Goal: Information Seeking & Learning: Learn about a topic

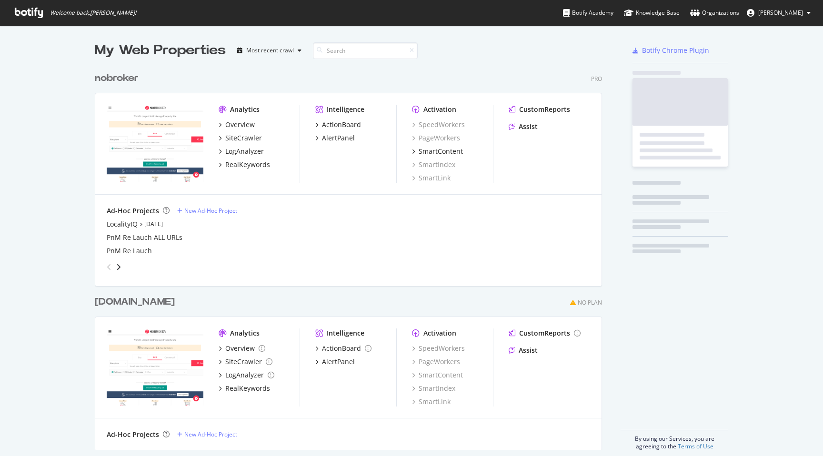
scroll to position [456, 823]
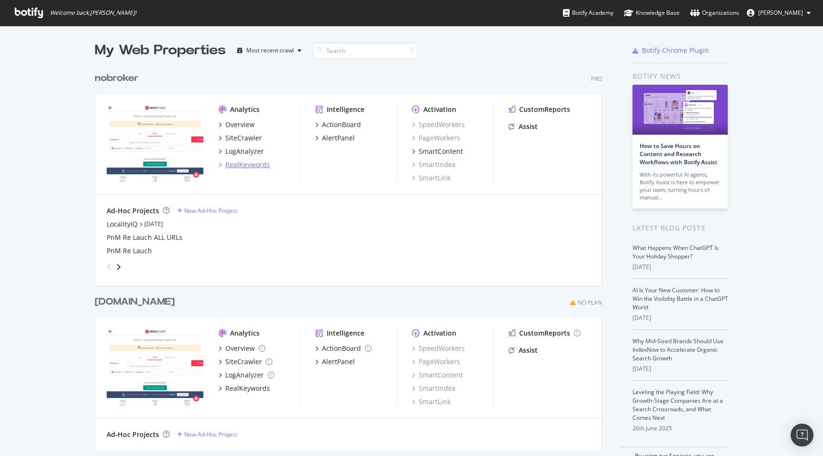
click at [249, 166] on div "RealKeywords" at bounding box center [247, 165] width 45 height 10
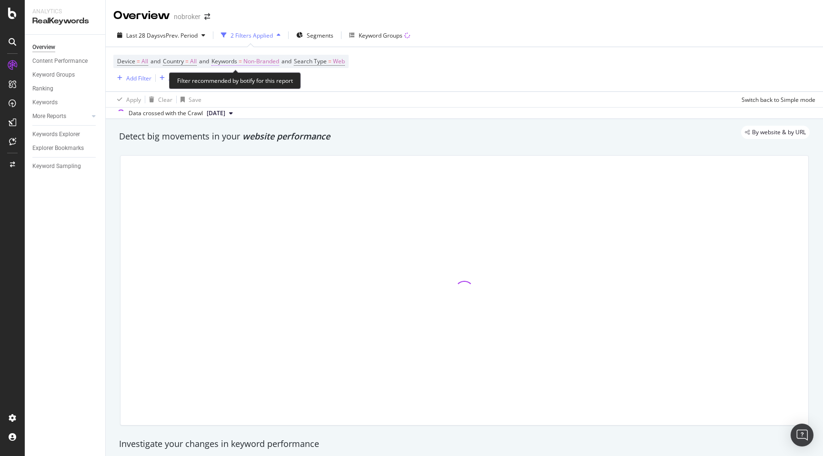
click at [264, 64] on span "Non-Branded" at bounding box center [261, 61] width 36 height 13
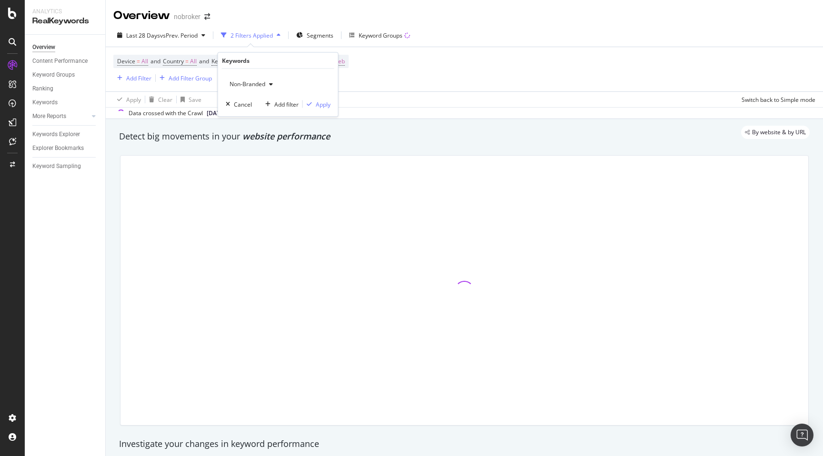
click at [257, 78] on div "Non-Branded" at bounding box center [251, 84] width 51 height 14
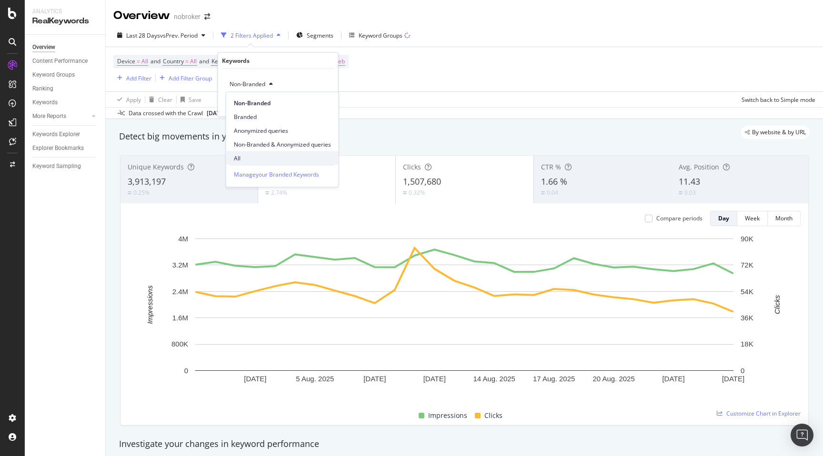
click at [247, 154] on span "All" at bounding box center [282, 158] width 97 height 9
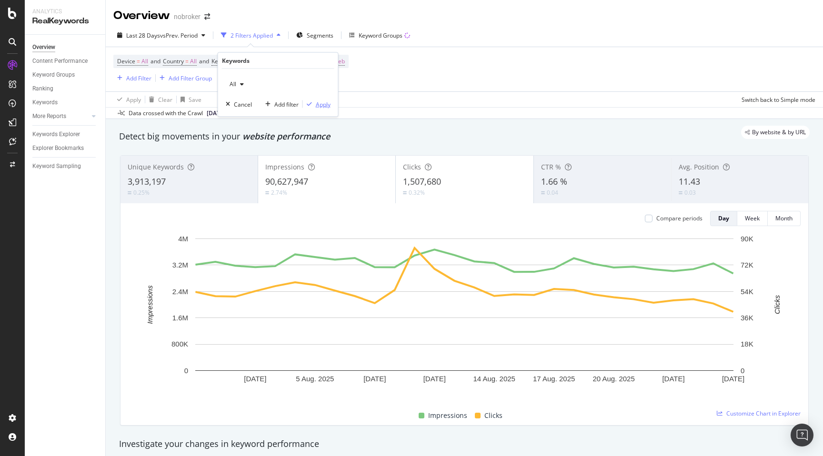
click at [321, 105] on div "Apply" at bounding box center [323, 104] width 15 height 8
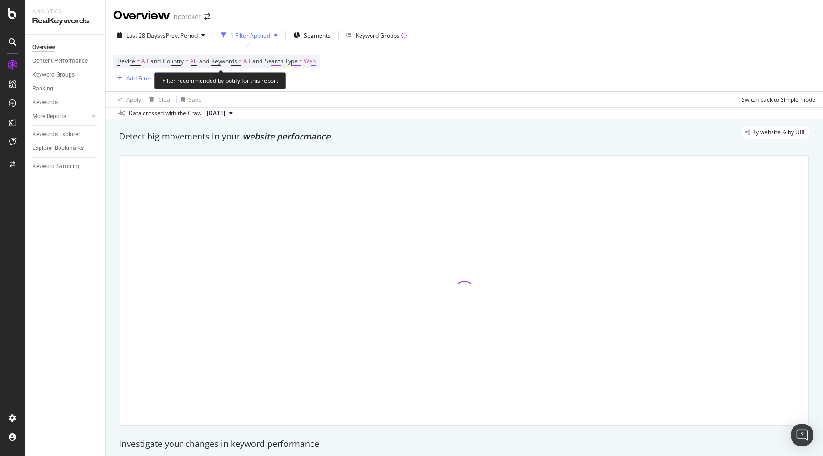
click at [316, 59] on span "Web" at bounding box center [310, 61] width 12 height 13
click at [293, 82] on span "Web" at bounding box center [289, 84] width 12 height 8
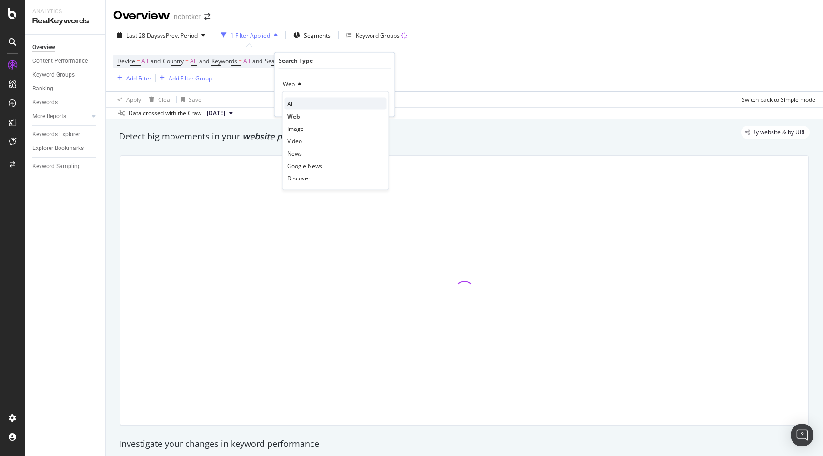
click at [295, 101] on div "All" at bounding box center [336, 104] width 102 height 12
click at [384, 110] on div "All Cancel Add filter Apply" at bounding box center [335, 93] width 120 height 48
click at [381, 106] on div "Apply" at bounding box center [379, 104] width 15 height 8
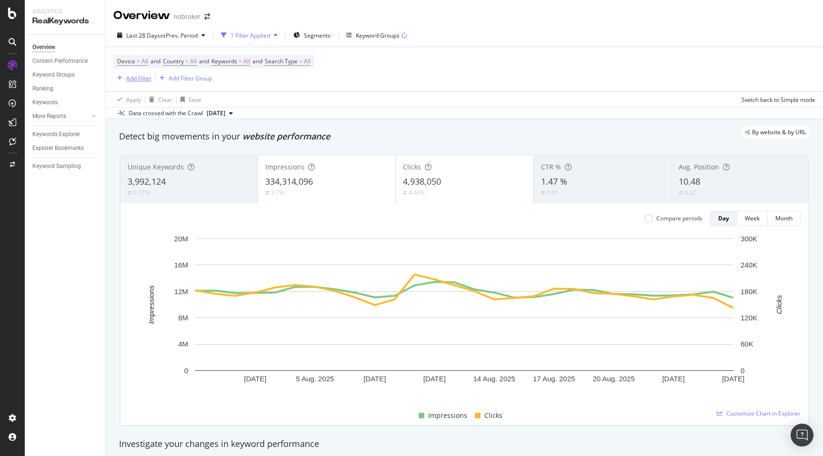
click at [141, 74] on div "Add Filter" at bounding box center [138, 78] width 25 height 8
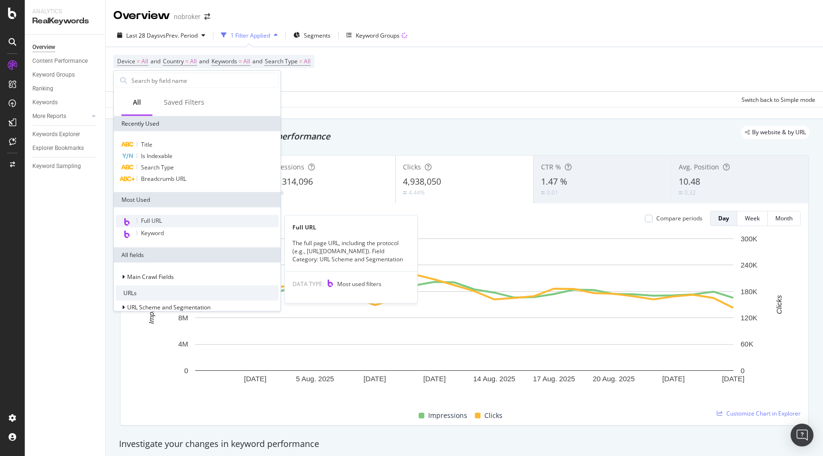
click at [157, 221] on span "Full URL" at bounding box center [151, 221] width 21 height 8
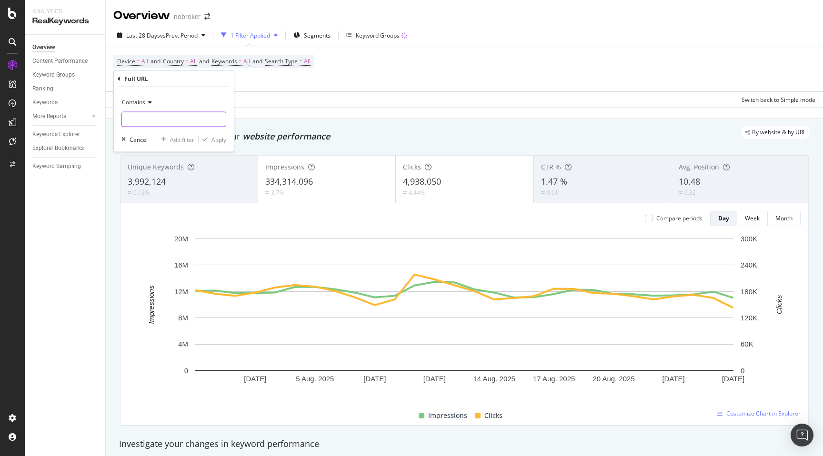
click at [142, 120] on input "text" at bounding box center [174, 119] width 104 height 15
type input "/house-for-rent-|bhk-house-for-rent-"
click at [210, 138] on div "button" at bounding box center [205, 140] width 13 height 6
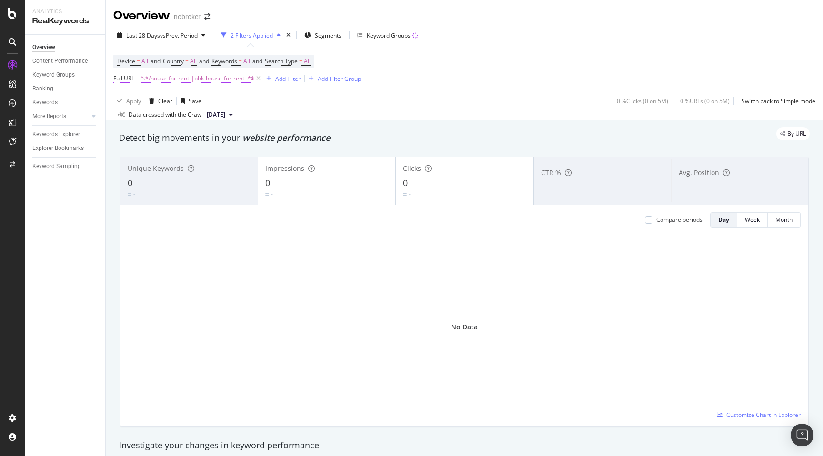
click at [197, 74] on span "^.*/house-for-rent-|bhk-house-for-rent-.*$" at bounding box center [197, 78] width 114 height 13
click at [142, 102] on span "Contains" at bounding box center [133, 101] width 23 height 8
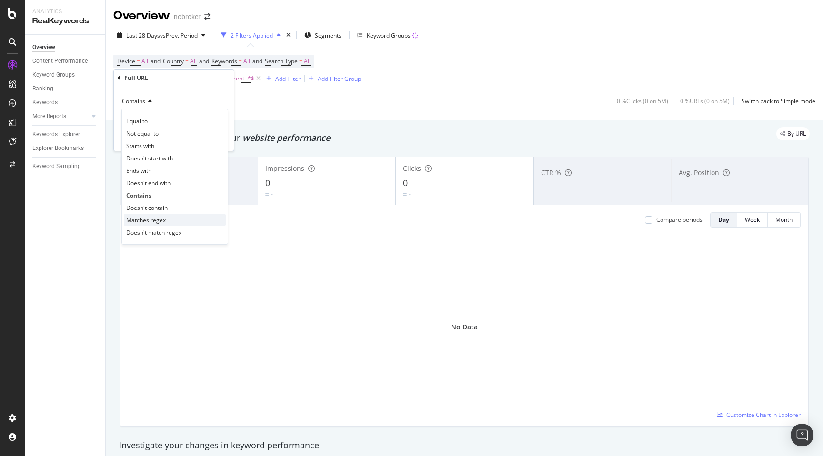
click at [151, 219] on span "Matches regex" at bounding box center [146, 220] width 40 height 8
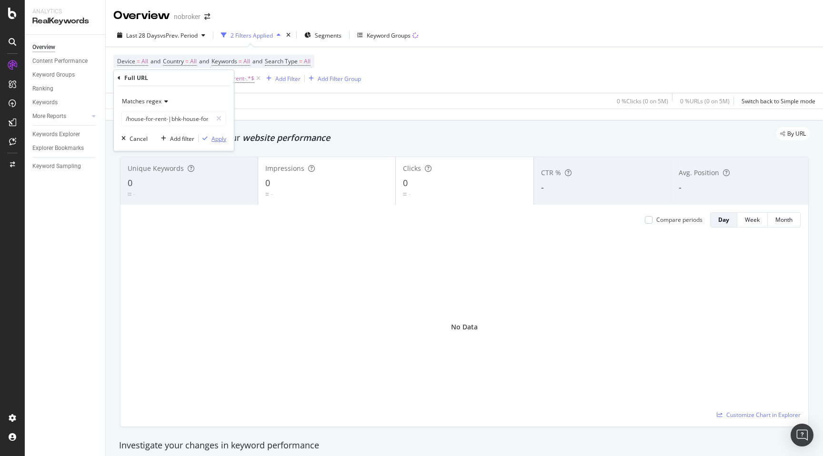
click at [216, 134] on button "Apply" at bounding box center [213, 139] width 28 height 10
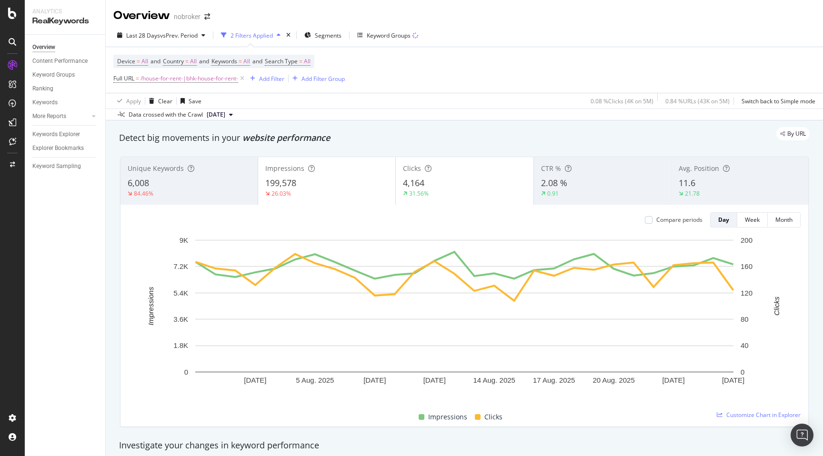
click at [460, 137] on div "By URL" at bounding box center [460, 133] width 700 height 13
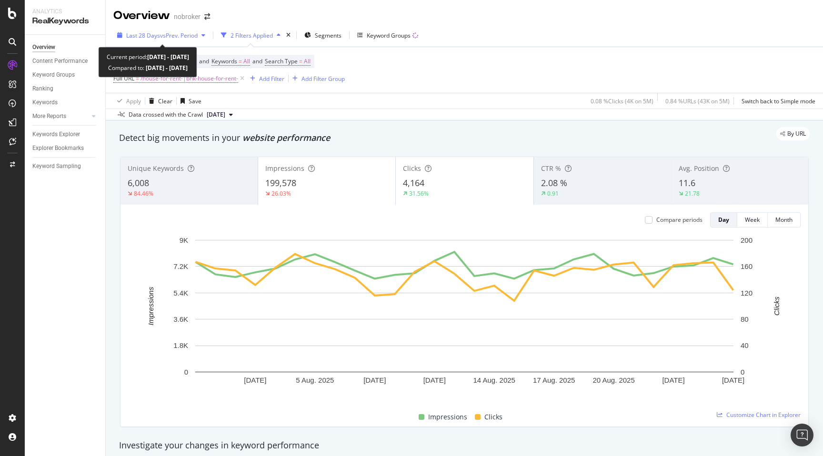
click at [179, 34] on span "vs Prev. Period" at bounding box center [179, 35] width 38 height 8
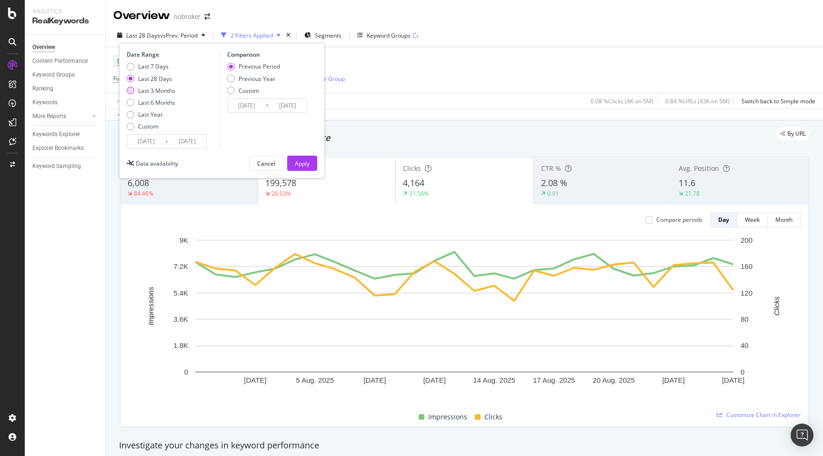
click at [155, 91] on div "Last 3 Months" at bounding box center [156, 91] width 37 height 8
type input "2025/05/27"
type input "2025/02/24"
type input "2025/05/26"
click at [302, 160] on div "Apply" at bounding box center [302, 164] width 15 height 8
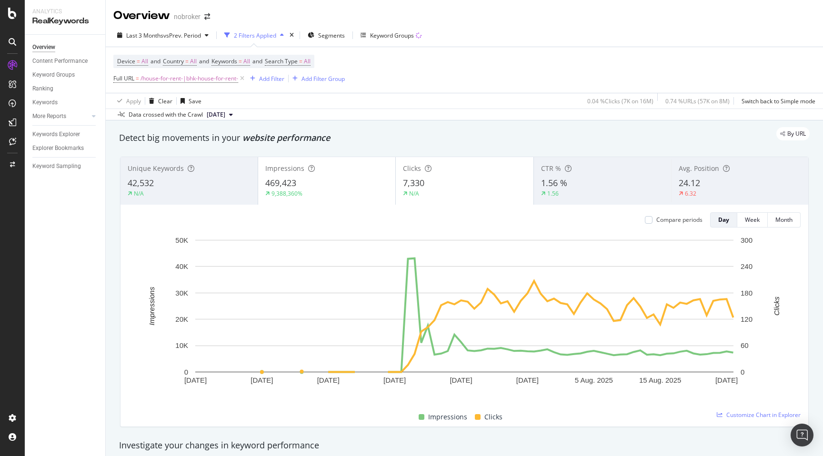
click at [700, 181] on span "24.12" at bounding box center [689, 182] width 21 height 11
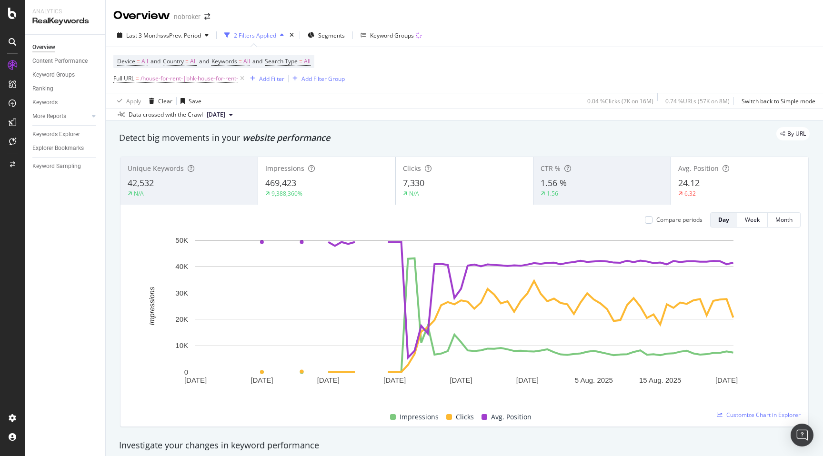
click at [420, 133] on div "By URL" at bounding box center [460, 133] width 700 height 13
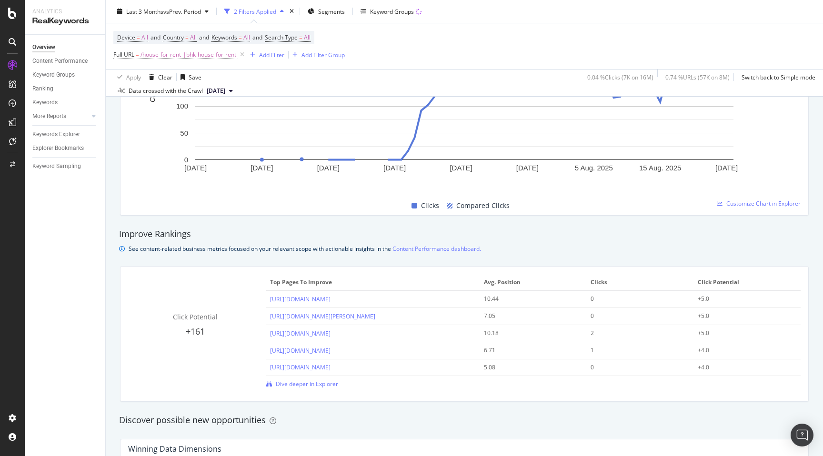
scroll to position [636, 0]
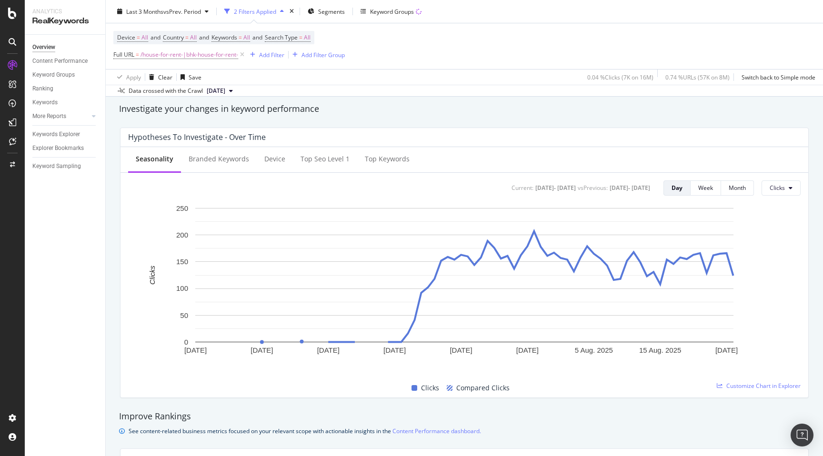
scroll to position [0, 0]
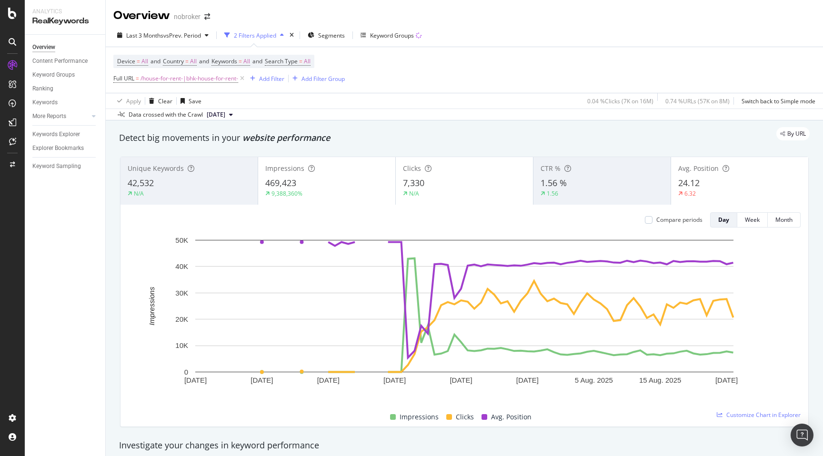
click at [522, 133] on div "By URL" at bounding box center [460, 133] width 700 height 13
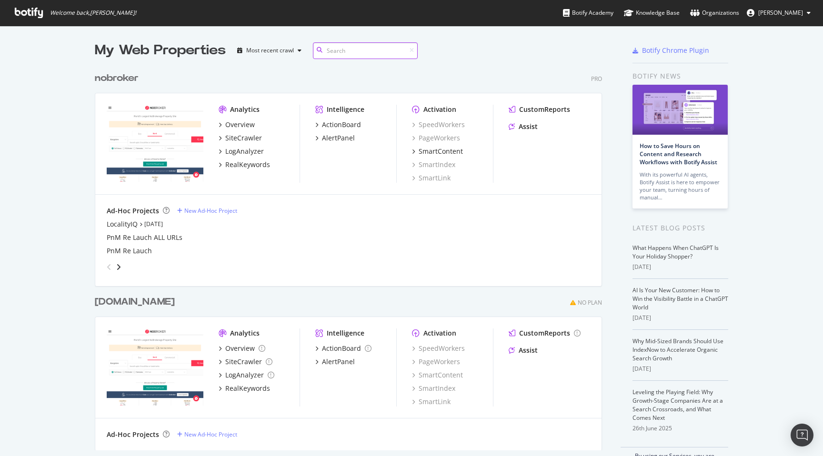
scroll to position [390, 515]
click at [250, 164] on div "RealKeywords" at bounding box center [247, 165] width 45 height 10
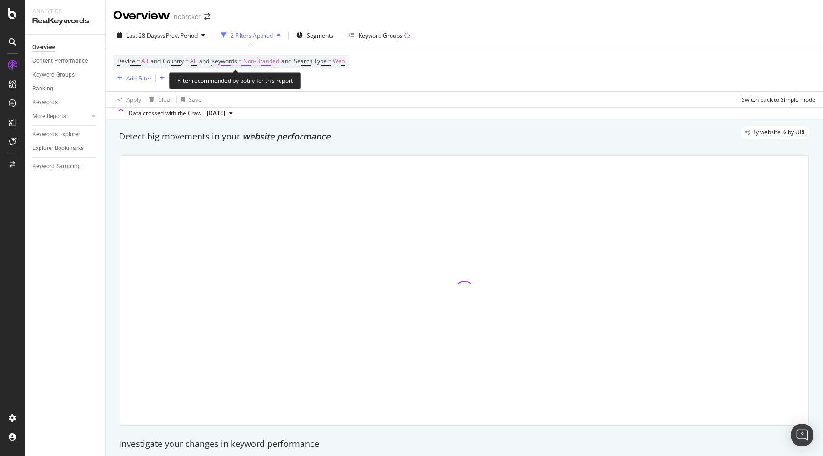
click at [264, 61] on span "Non-Branded" at bounding box center [261, 61] width 36 height 13
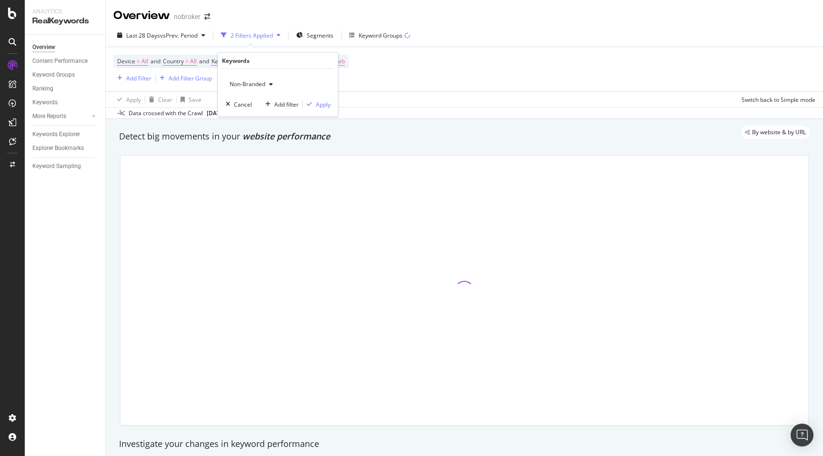
click at [250, 79] on div "Non-Branded" at bounding box center [251, 84] width 51 height 14
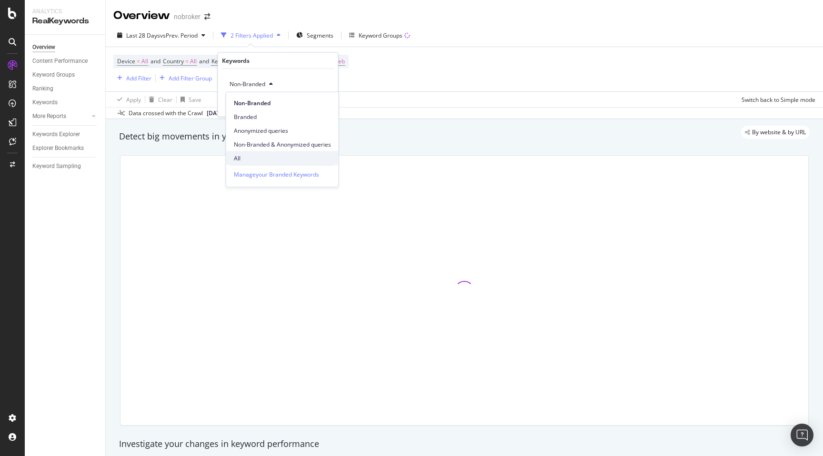
click at [241, 160] on span "All" at bounding box center [282, 158] width 97 height 9
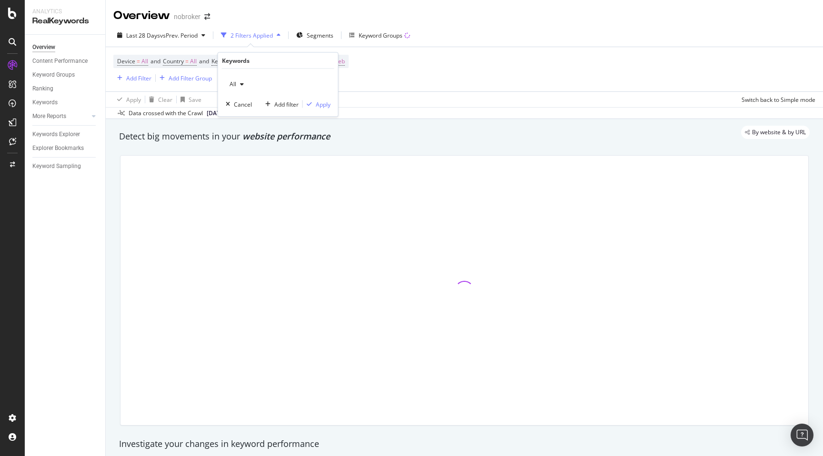
click at [324, 109] on div "All Cancel Add filter Apply" at bounding box center [278, 93] width 120 height 48
click at [324, 100] on div "Apply" at bounding box center [323, 104] width 15 height 8
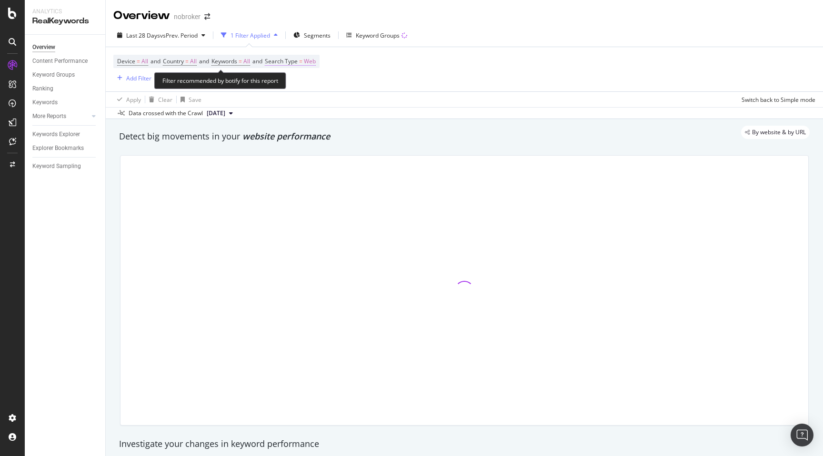
click at [314, 64] on span "Web" at bounding box center [310, 61] width 12 height 13
click at [291, 82] on span "Web" at bounding box center [289, 84] width 12 height 8
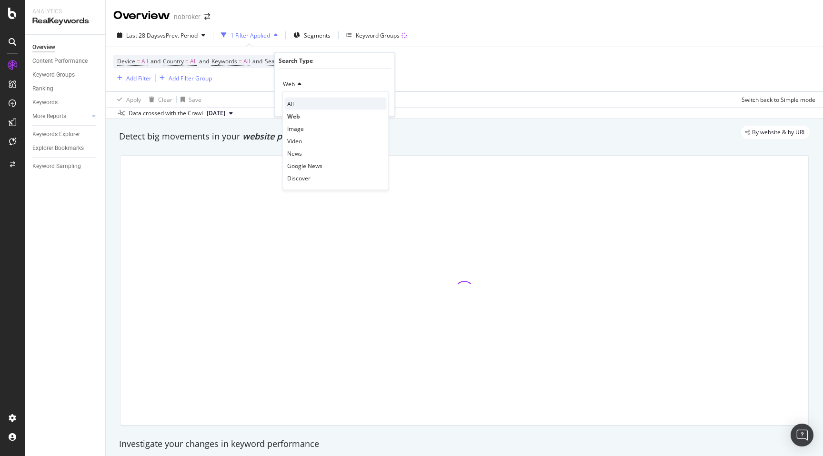
click at [292, 100] on span "All" at bounding box center [290, 104] width 7 height 8
click at [379, 104] on div "Apply" at bounding box center [379, 104] width 15 height 8
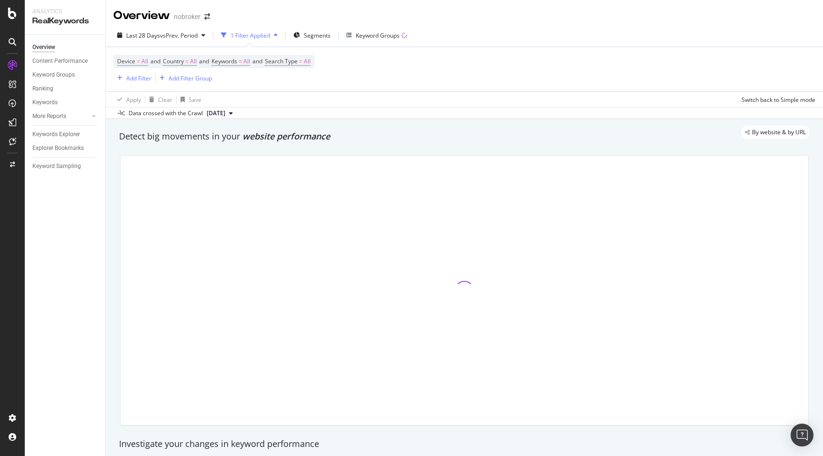
click at [354, 133] on div "By website & by URL" at bounding box center [460, 132] width 700 height 13
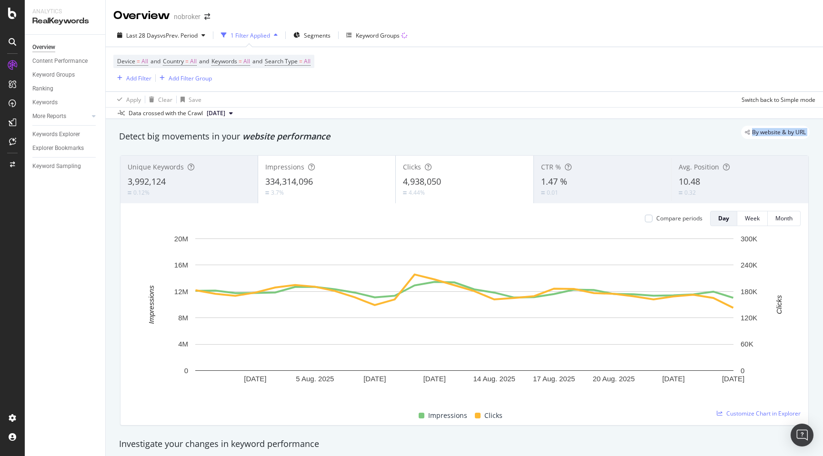
click at [354, 133] on div "By website & by URL" at bounding box center [460, 132] width 700 height 13
click at [140, 78] on div "Add Filter" at bounding box center [138, 78] width 25 height 8
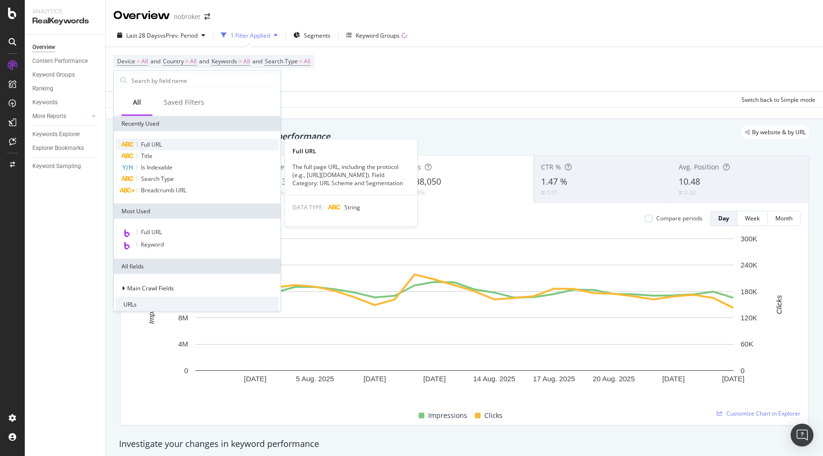
click at [155, 145] on span "Full URL" at bounding box center [151, 144] width 21 height 8
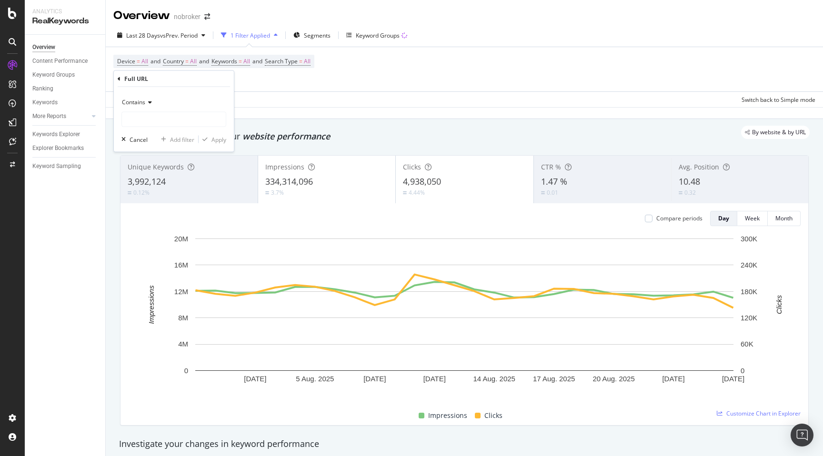
click at [139, 105] on span "Contains" at bounding box center [133, 102] width 23 height 8
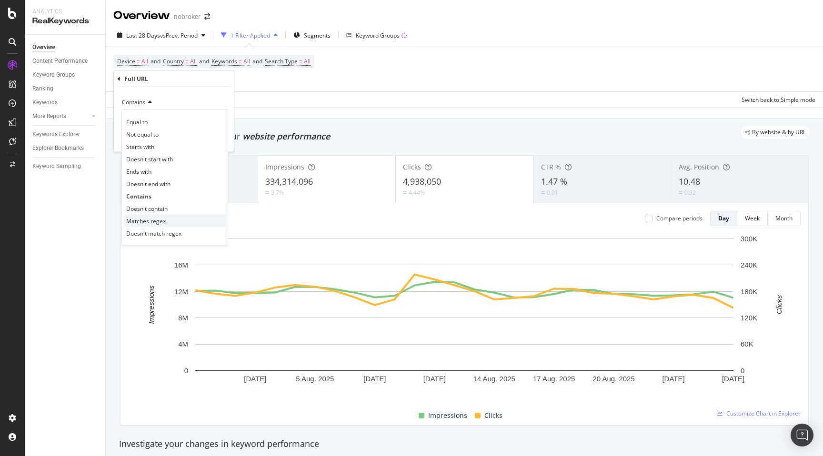
click at [175, 220] on div "Matches regex" at bounding box center [175, 221] width 102 height 12
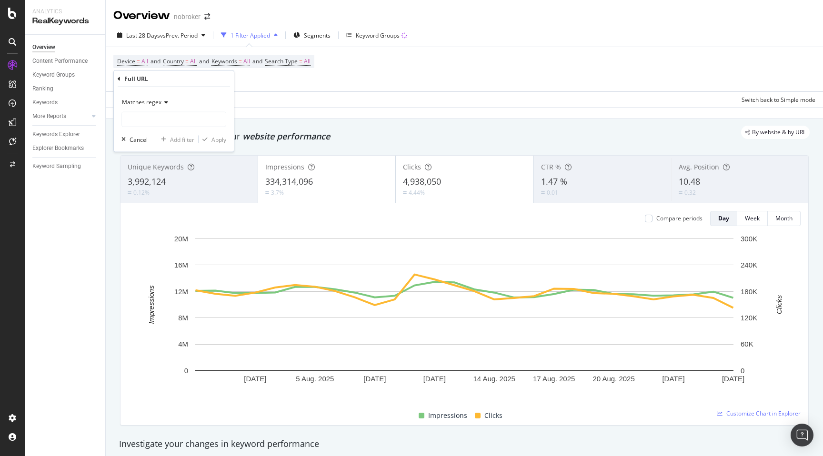
click at [345, 133] on div "By website & by URL" at bounding box center [460, 132] width 700 height 13
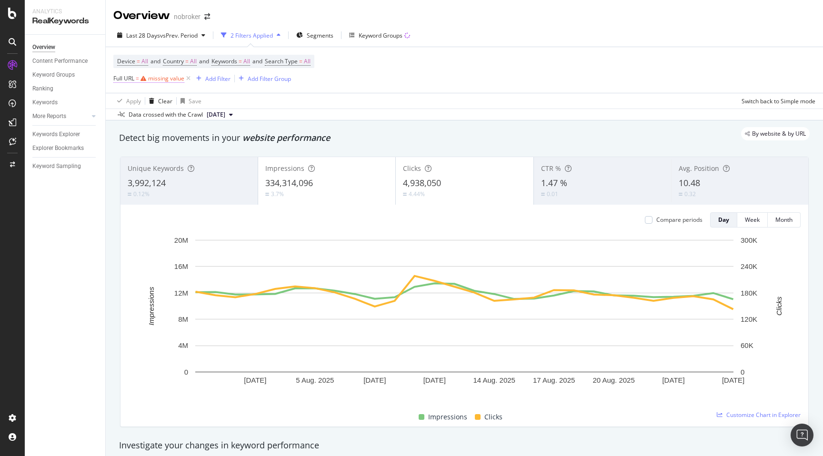
click at [156, 76] on div "missing value" at bounding box center [166, 78] width 36 height 8
click at [155, 120] on input "text" at bounding box center [174, 118] width 104 height 15
type input "house"
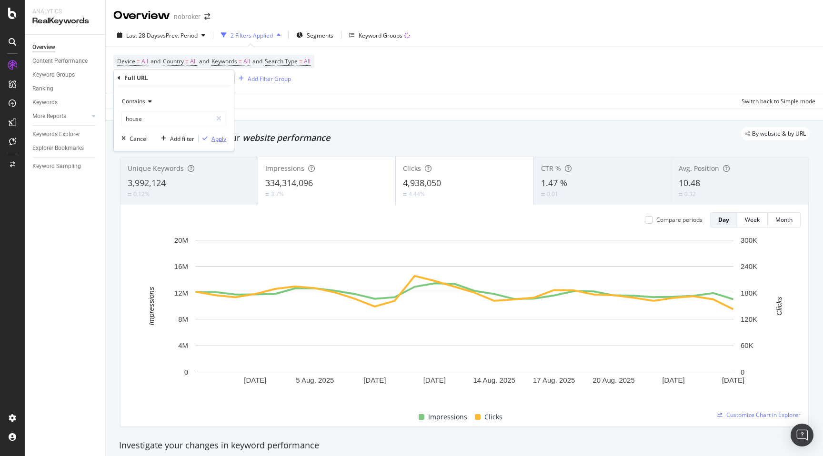
click at [220, 141] on div "Apply" at bounding box center [218, 139] width 15 height 8
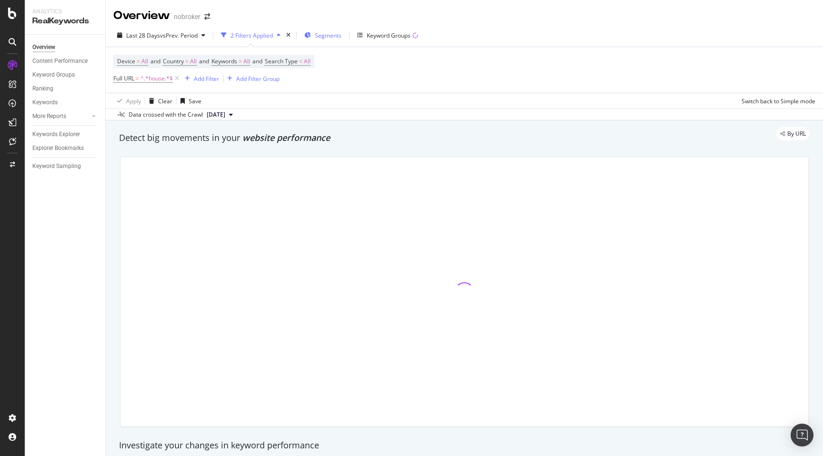
click at [332, 31] on span "Segments" at bounding box center [328, 35] width 27 height 8
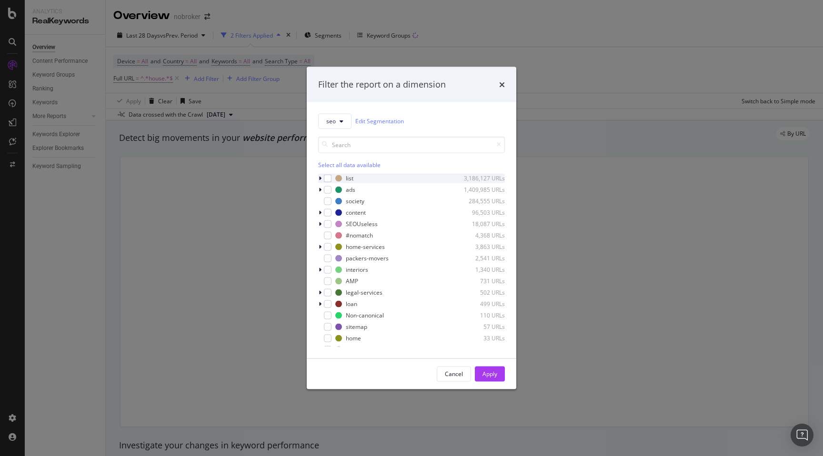
click at [320, 179] on icon "modal" at bounding box center [320, 178] width 3 height 6
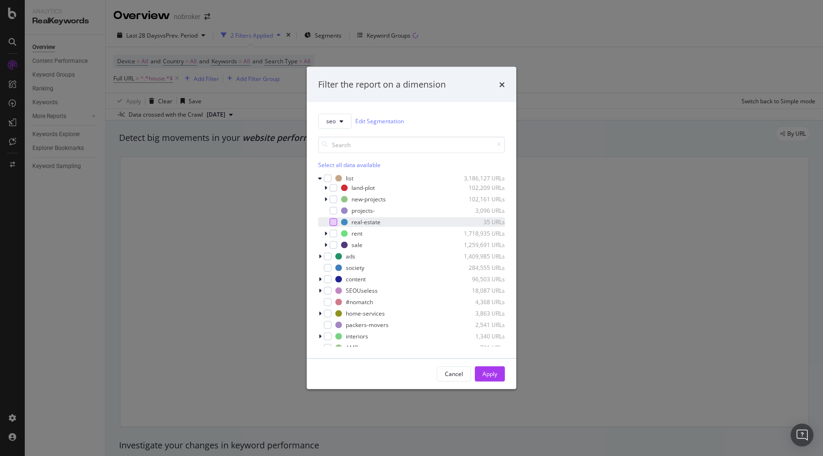
click at [330, 220] on div "modal" at bounding box center [334, 222] width 8 height 8
click at [331, 231] on div "modal" at bounding box center [334, 234] width 8 height 8
click at [328, 255] on div "modal" at bounding box center [328, 256] width 8 height 8
click at [330, 256] on div "modal" at bounding box center [328, 256] width 8 height 8
click at [319, 257] on icon "modal" at bounding box center [320, 256] width 3 height 6
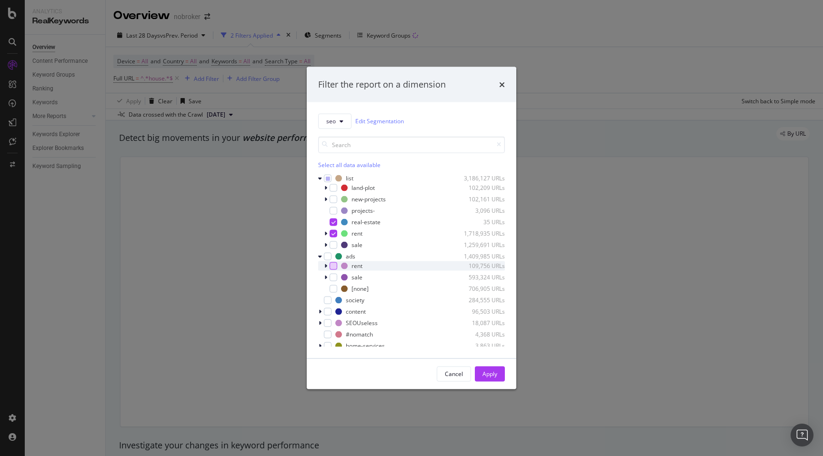
click at [331, 267] on div "modal" at bounding box center [334, 266] width 8 height 8
click at [333, 289] on div "modal" at bounding box center [334, 289] width 8 height 8
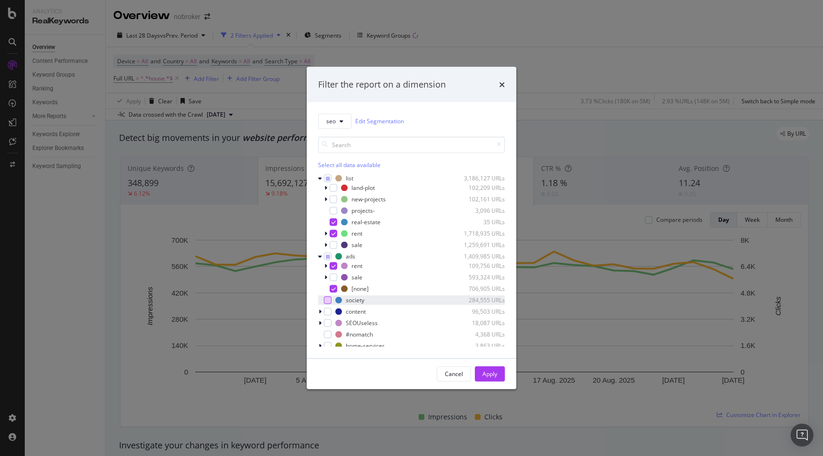
click at [325, 301] on div "modal" at bounding box center [328, 300] width 8 height 8
click at [488, 374] on div "Apply" at bounding box center [489, 374] width 15 height 8
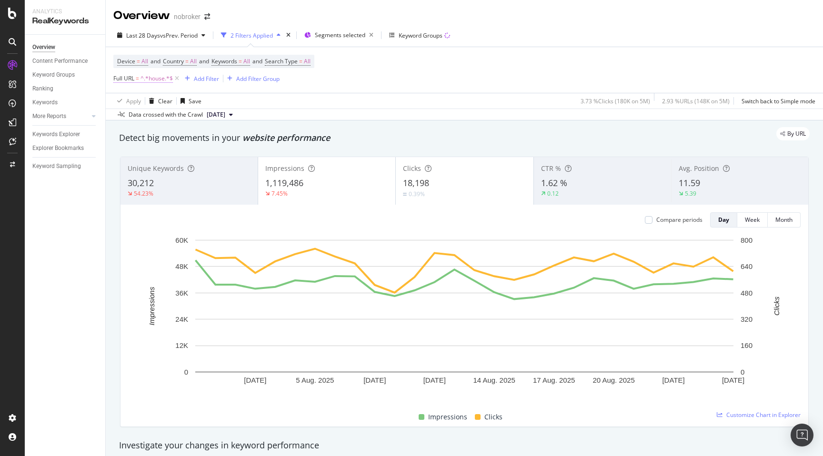
click at [161, 80] on span "^.*house.*$" at bounding box center [156, 78] width 32 height 13
click at [114, 182] on div "Unique Keywords 30,212 54.23% Impressions 1,119,486 7.45% Clicks 18,198 0.39% C…" at bounding box center [464, 292] width 700 height 286
click at [116, 260] on div "Unique Keywords 30,212 54.23% Impressions 1,119,486 7.45% Clicks 18,198 0.39% C…" at bounding box center [464, 292] width 700 height 286
click at [150, 80] on span "^.*house.*$" at bounding box center [156, 78] width 32 height 13
click at [145, 100] on icon at bounding box center [148, 102] width 7 height 6
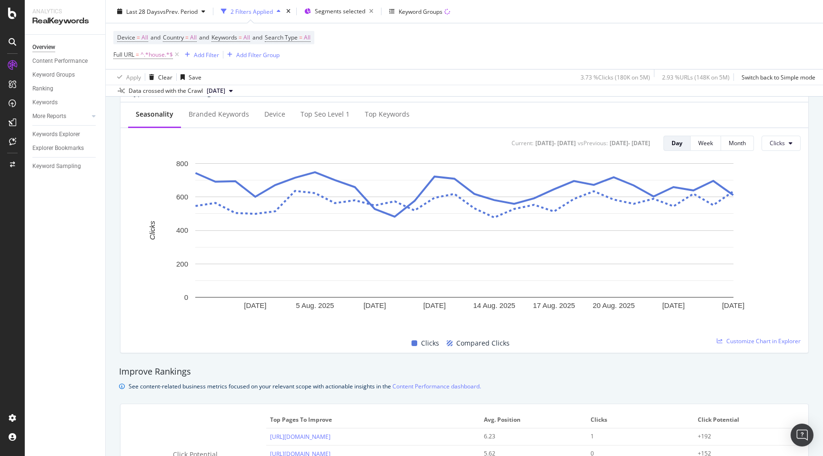
scroll to position [167, 0]
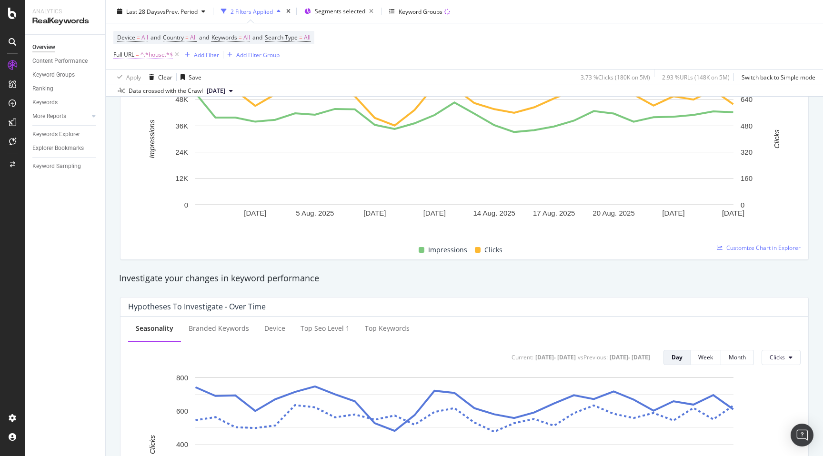
click at [146, 57] on span "^.*house.*$" at bounding box center [156, 54] width 32 height 13
click at [131, 77] on span "Contains" at bounding box center [133, 77] width 23 height 8
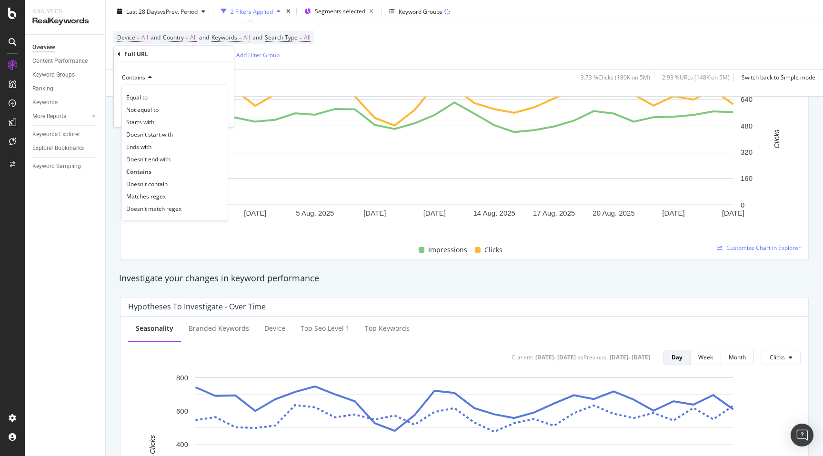
click at [123, 55] on div "Full URL" at bounding box center [174, 54] width 112 height 16
click at [120, 54] on icon at bounding box center [119, 54] width 3 height 6
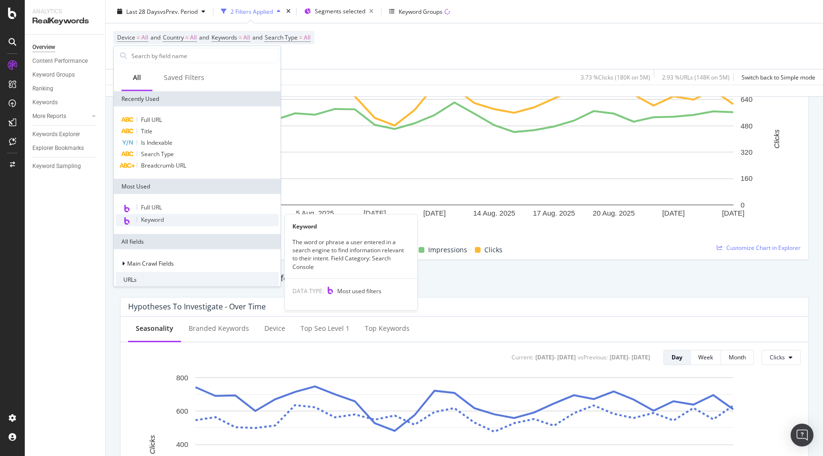
click at [164, 219] on div "Keyword" at bounding box center [197, 220] width 163 height 12
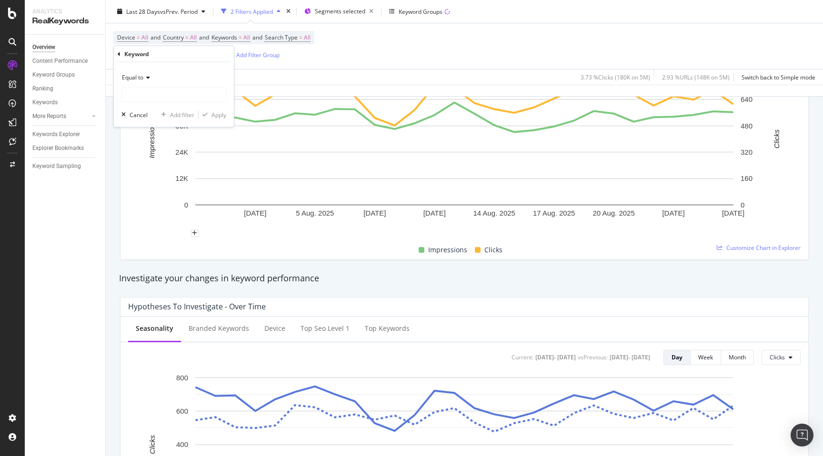
click at [140, 83] on div "Equal to" at bounding box center [173, 77] width 105 height 15
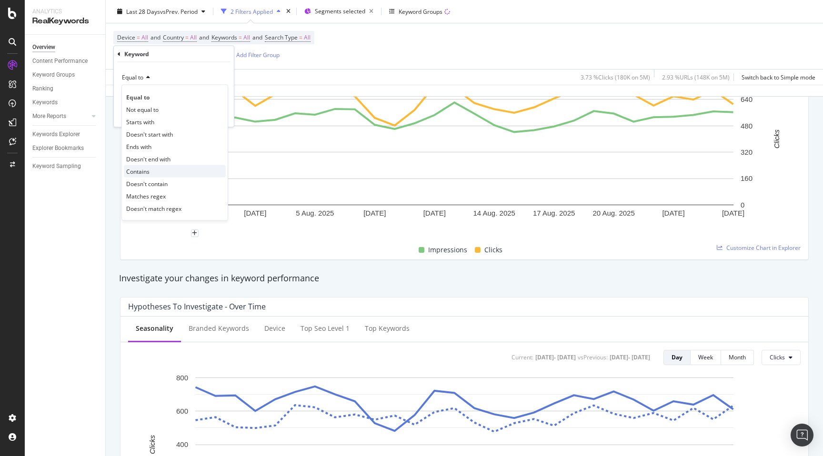
click at [147, 174] on span "Contains" at bounding box center [137, 171] width 23 height 8
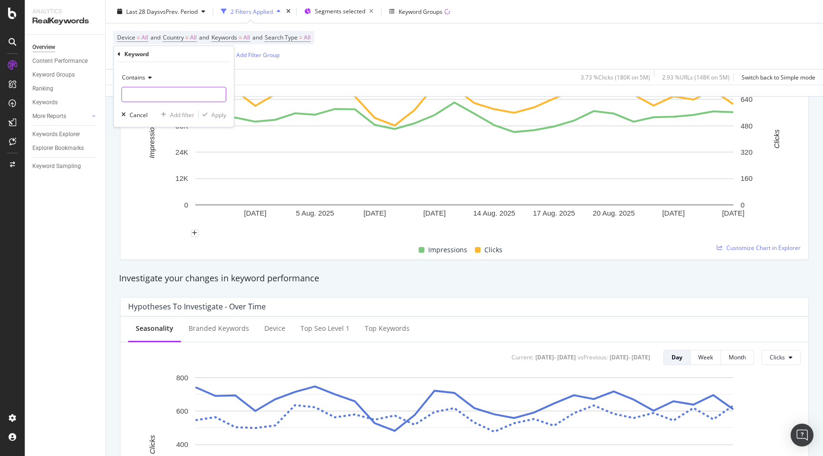
click at [139, 98] on input "text" at bounding box center [174, 94] width 104 height 15
type input "house"
click at [219, 115] on div "Apply" at bounding box center [218, 114] width 15 height 8
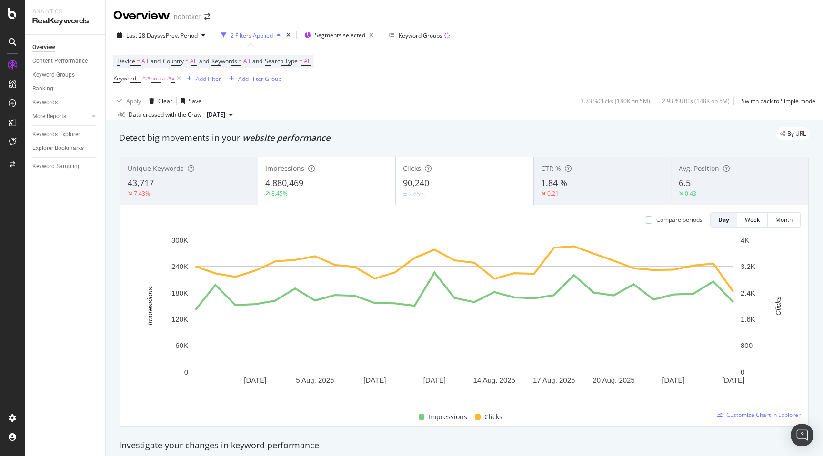
click at [119, 261] on div "Unique Keywords 43,717 7.43% Impressions 4,880,469 8.45% Clicks 90,240 2.65% CT…" at bounding box center [464, 292] width 700 height 286
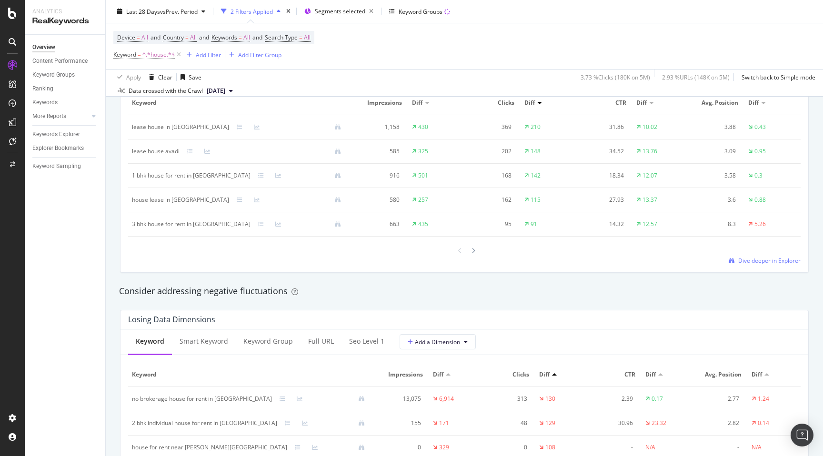
scroll to position [830, 0]
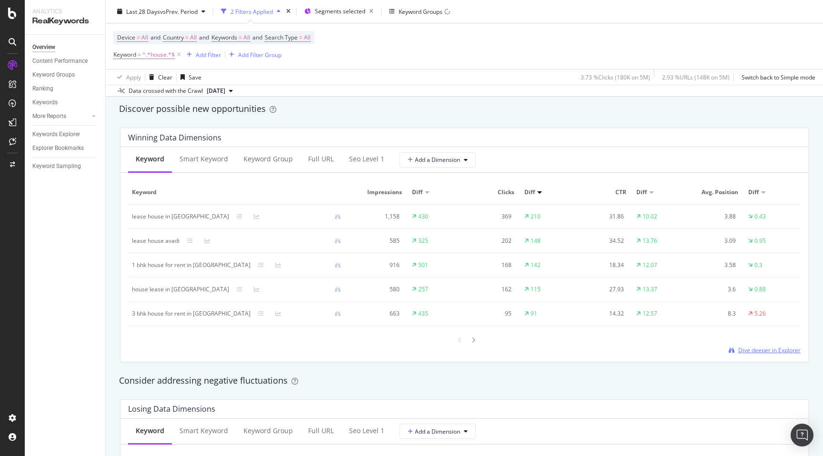
click at [762, 350] on span "Dive deeper in Explorer" at bounding box center [769, 350] width 62 height 8
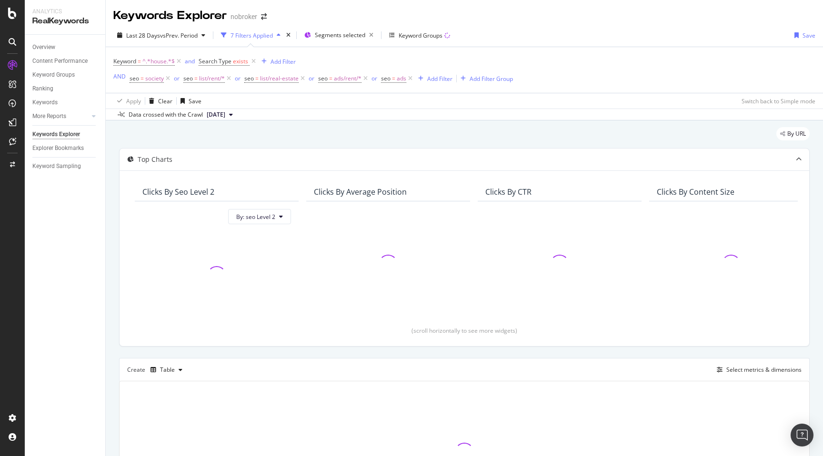
click at [110, 255] on div "By URL Top Charts Clicks By seo Level 2 By: seo Level 2 Clicks By Average Posit…" at bounding box center [464, 338] width 717 height 437
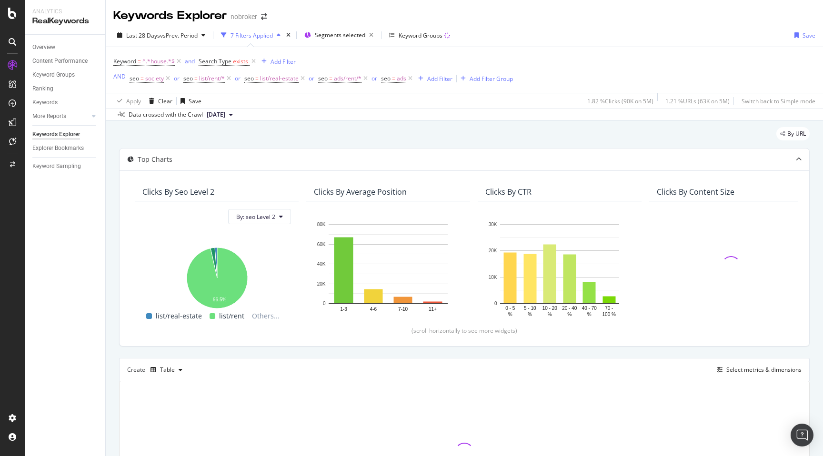
click at [115, 263] on div "By URL Top Charts Clicks By seo Level 2 By: seo Level 2 Hold CMD (⌘) while clic…" at bounding box center [464, 338] width 717 height 437
click at [112, 273] on div "By URL Top Charts Clicks By seo Level 2 By: seo Level 2 Hold CMD (⌘) while clic…" at bounding box center [464, 338] width 717 height 437
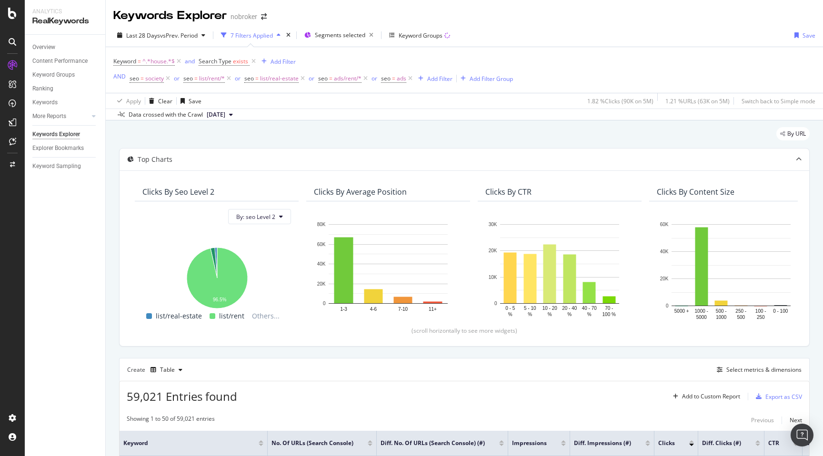
click at [353, 136] on div "By URL" at bounding box center [464, 137] width 690 height 21
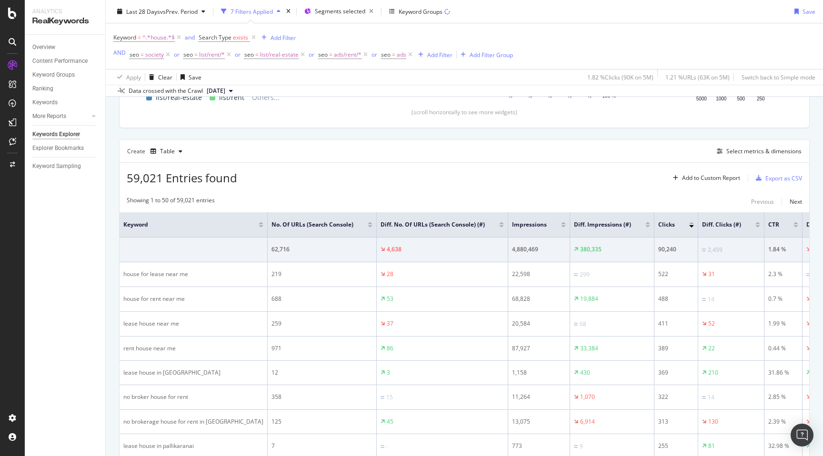
scroll to position [219, 0]
click at [433, 53] on div "Add Filter" at bounding box center [439, 54] width 25 height 8
click at [746, 153] on div "Select metrics & dimensions" at bounding box center [763, 151] width 75 height 8
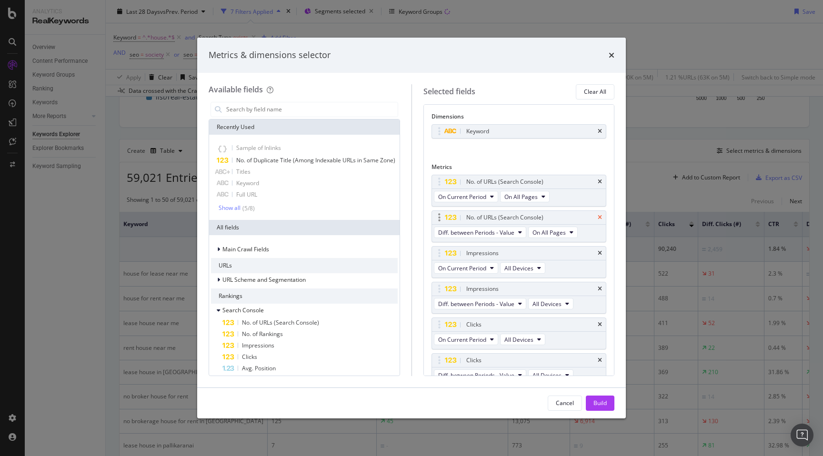
click at [599, 181] on icon "times" at bounding box center [600, 182] width 4 height 6
click at [599, 180] on icon "times" at bounding box center [600, 182] width 4 height 6
click at [601, 217] on icon "times" at bounding box center [600, 218] width 4 height 6
click at [599, 253] on icon "times" at bounding box center [600, 253] width 4 height 6
click at [598, 289] on icon "times" at bounding box center [600, 289] width 4 height 6
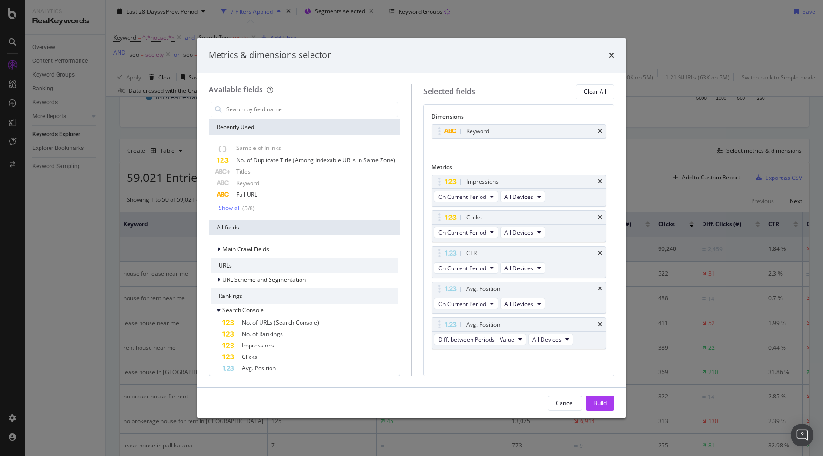
scroll to position [6, 0]
click at [599, 316] on icon "times" at bounding box center [600, 319] width 4 height 6
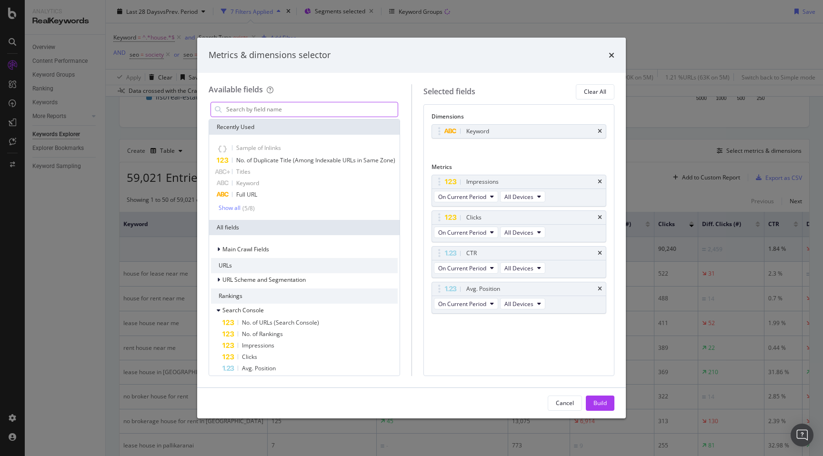
click at [291, 109] on input "modal" at bounding box center [311, 109] width 172 height 14
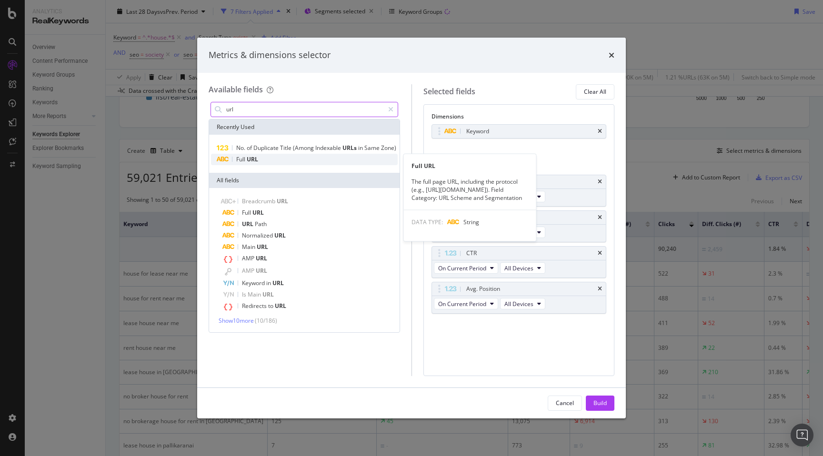
type input "url"
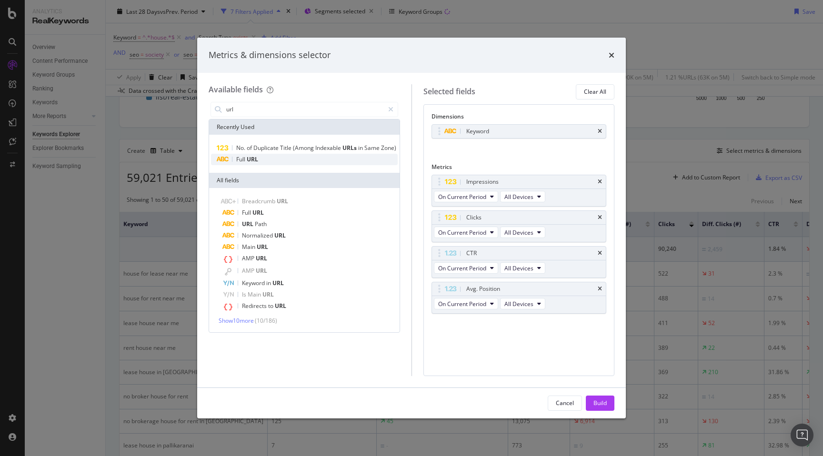
click at [254, 159] on span "URL" at bounding box center [252, 159] width 11 height 8
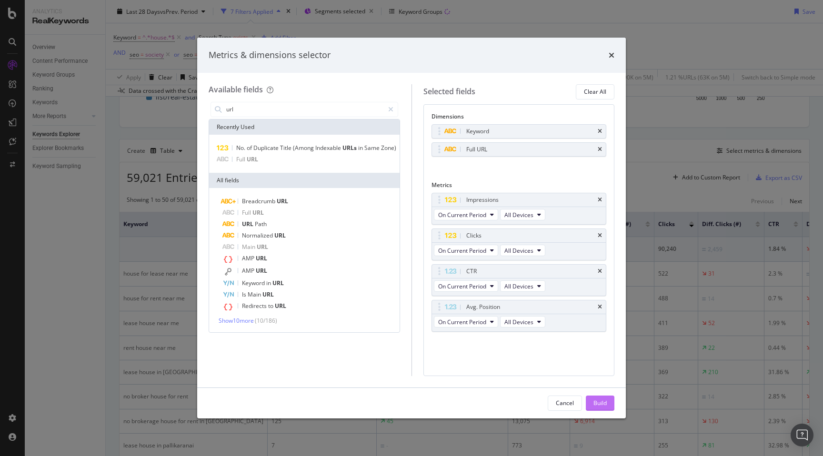
click at [597, 401] on div "Build" at bounding box center [599, 403] width 13 height 8
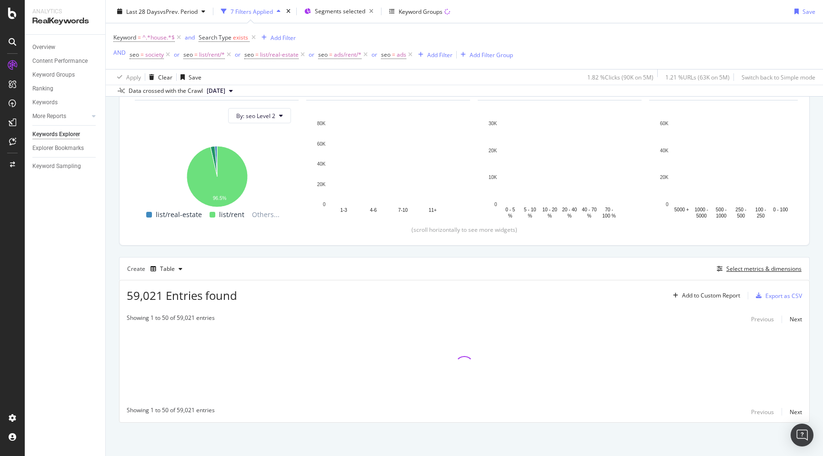
scroll to position [101, 0]
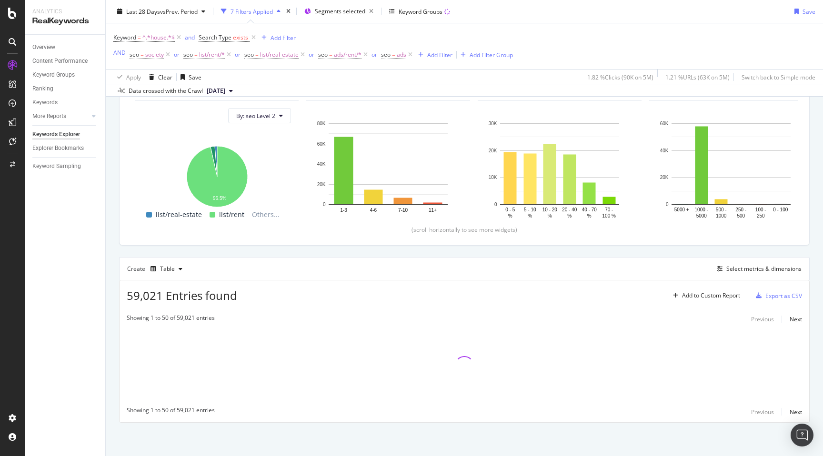
click at [109, 251] on div "By URL Top Charts Clicks By seo Level 2 By: seo Level 2 Hold CMD (⌘) while clic…" at bounding box center [464, 238] width 717 height 437
click at [116, 254] on div "By URL Top Charts Clicks By seo Level 2 By: seo Level 2 Hold CMD (⌘) while clic…" at bounding box center [464, 238] width 717 height 437
click at [108, 262] on div "By URL Top Charts Clicks By seo Level 2 By: seo Level 2 Hold CMD (⌘) while clic…" at bounding box center [464, 238] width 717 height 437
click at [110, 265] on div "By URL Top Charts Clicks By seo Level 2 By: seo Level 2 Hold CMD (⌘) while clic…" at bounding box center [464, 238] width 717 height 437
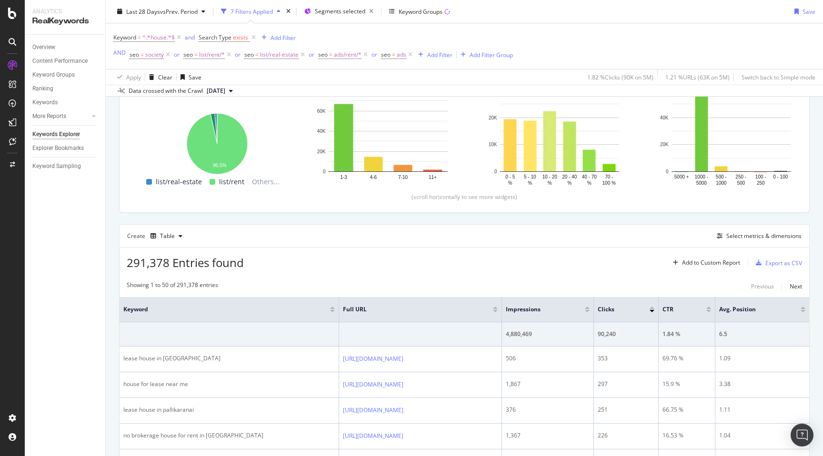
scroll to position [144, 0]
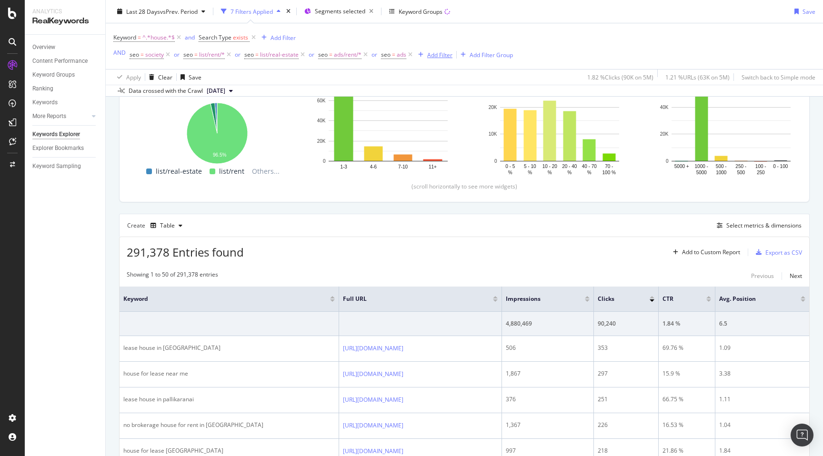
click at [442, 56] on div "Add Filter" at bounding box center [439, 54] width 25 height 8
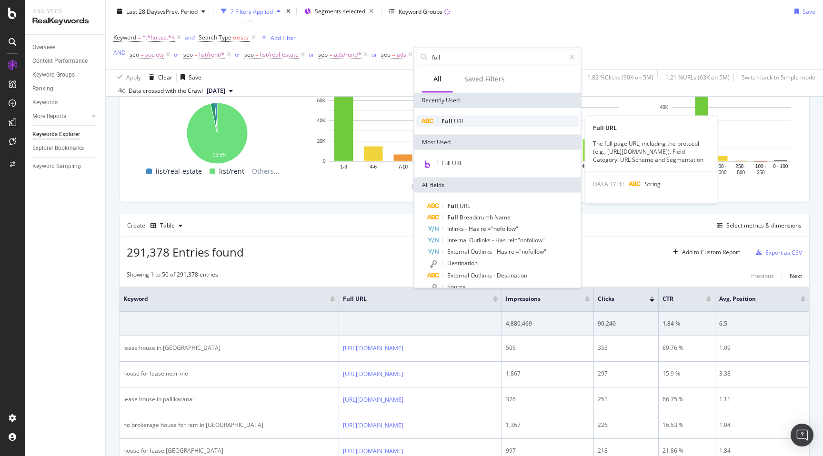
type input "full"
click at [459, 119] on span "URL" at bounding box center [459, 121] width 10 height 8
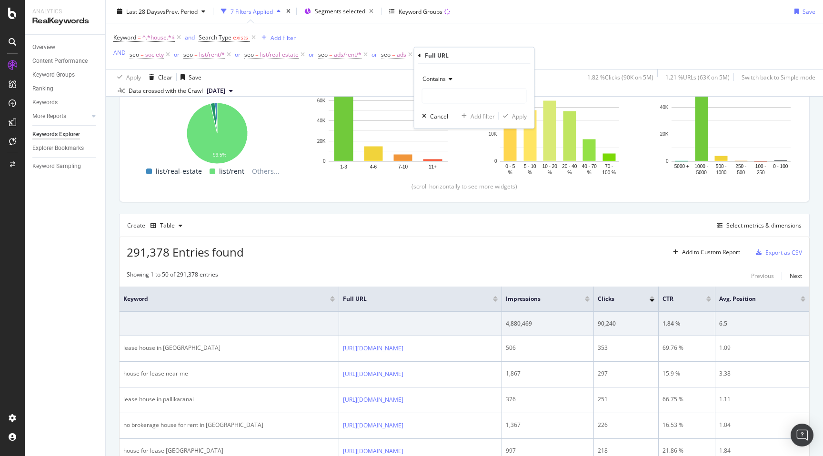
click at [439, 78] on span "Contains" at bounding box center [433, 79] width 23 height 8
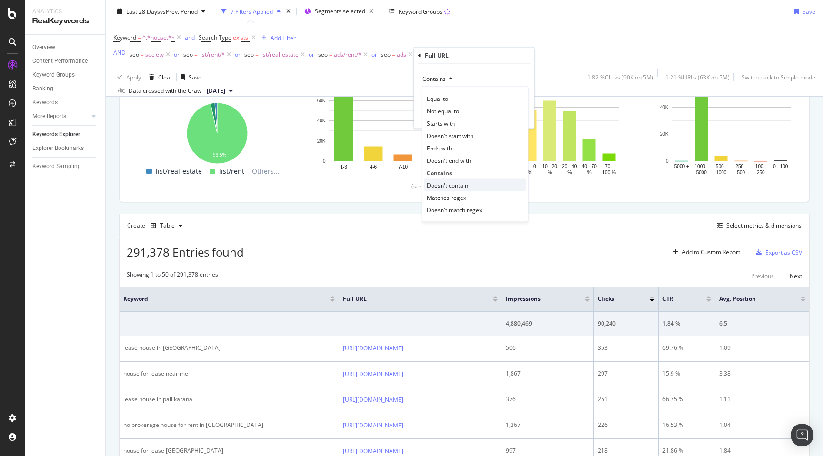
click at [456, 186] on span "Doesn't contain" at bounding box center [447, 185] width 41 height 8
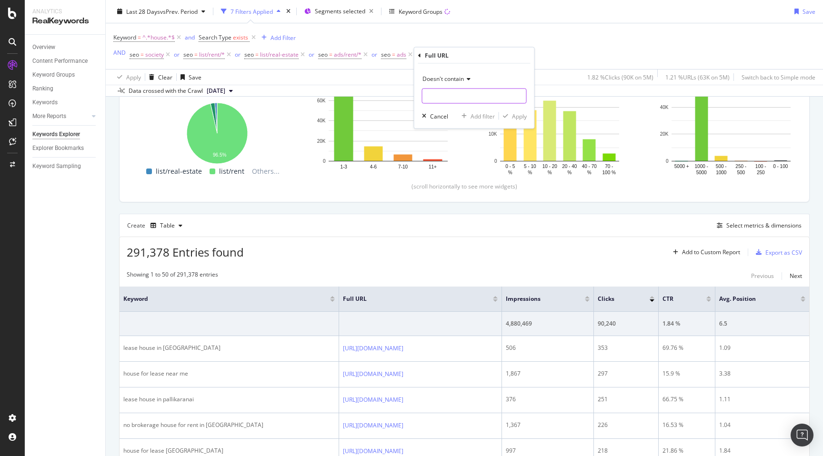
click at [448, 98] on input "text" at bounding box center [474, 96] width 104 height 15
type input "lease"
click at [519, 115] on div "Apply" at bounding box center [519, 116] width 15 height 8
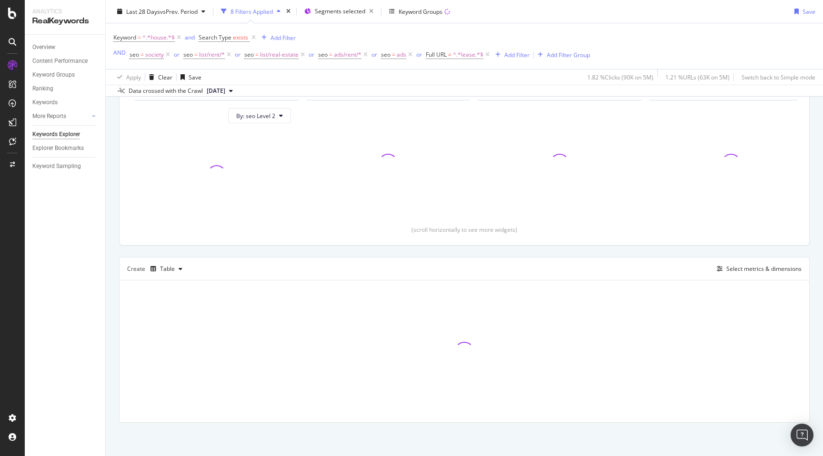
scroll to position [101, 0]
click at [113, 256] on div "By URL Top Charts Clicks By seo Level 2 By: seo Level 2 Clicks By Average Posit…" at bounding box center [464, 238] width 717 height 437
click at [110, 257] on div "By URL Top Charts Clicks By seo Level 2 By: seo Level 2 Clicks By Average Posit…" at bounding box center [464, 238] width 717 height 437
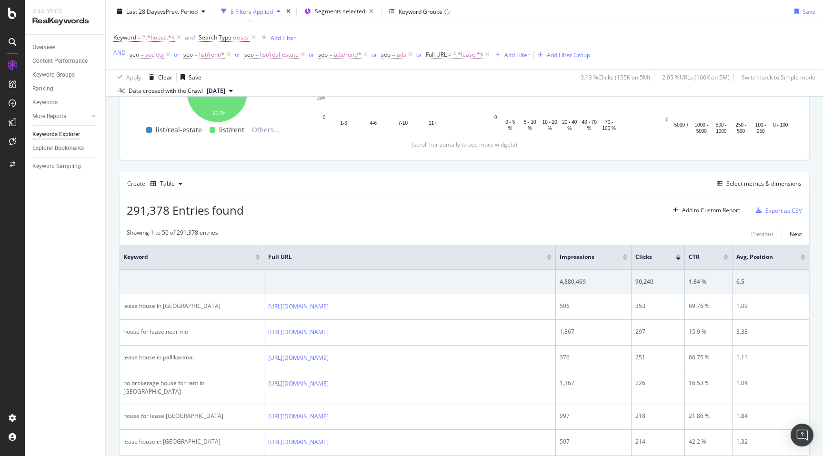
scroll to position [228, 0]
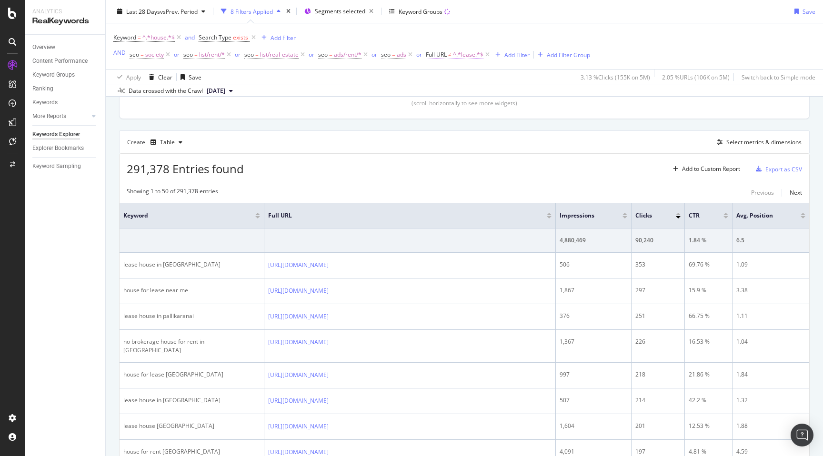
click at [467, 55] on span "^.*lease.*$" at bounding box center [468, 54] width 30 height 13
click at [531, 114] on div "Apply" at bounding box center [530, 114] width 15 height 8
click at [488, 54] on icon at bounding box center [487, 55] width 8 height 10
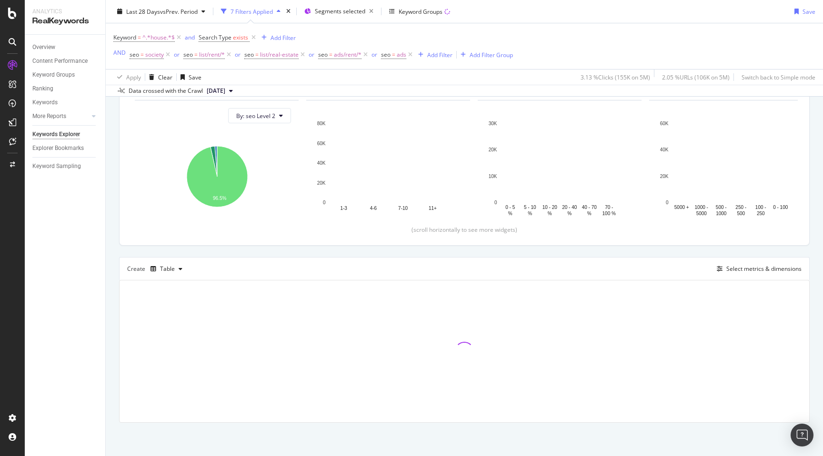
scroll to position [101, 0]
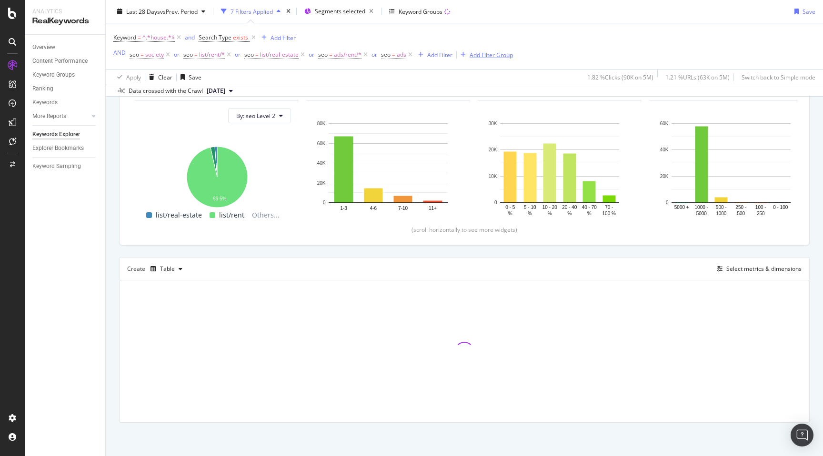
click at [470, 56] on div "Add Filter Group" at bounding box center [491, 54] width 43 height 8
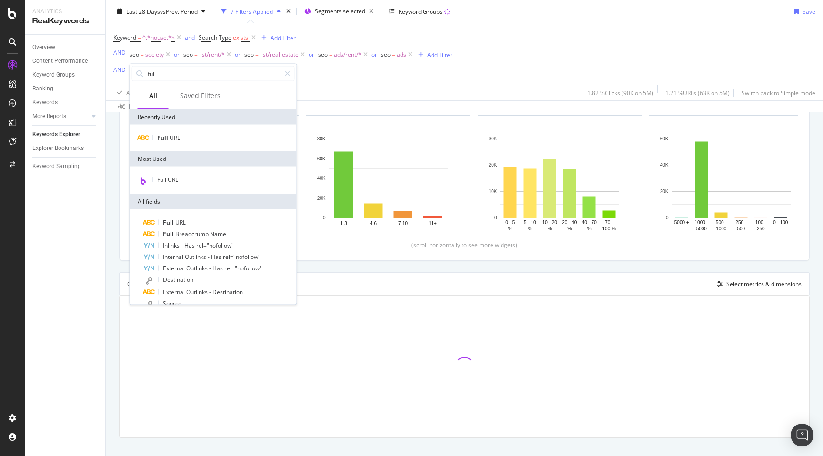
scroll to position [117, 0]
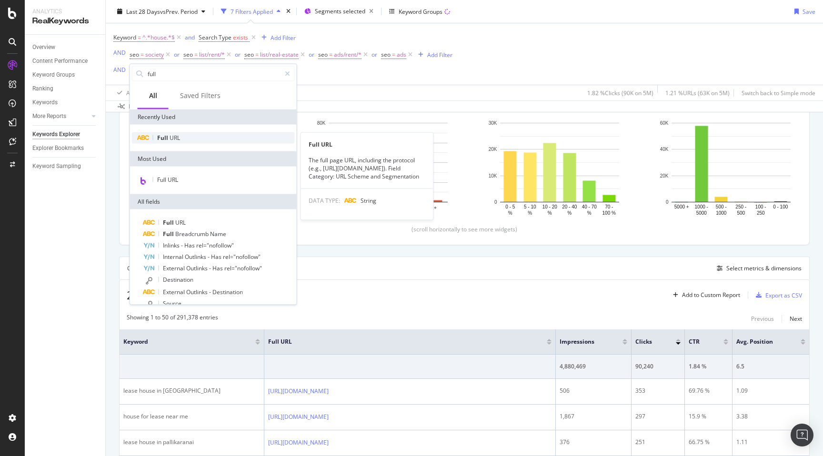
click at [170, 136] on span "URL" at bounding box center [175, 138] width 10 height 8
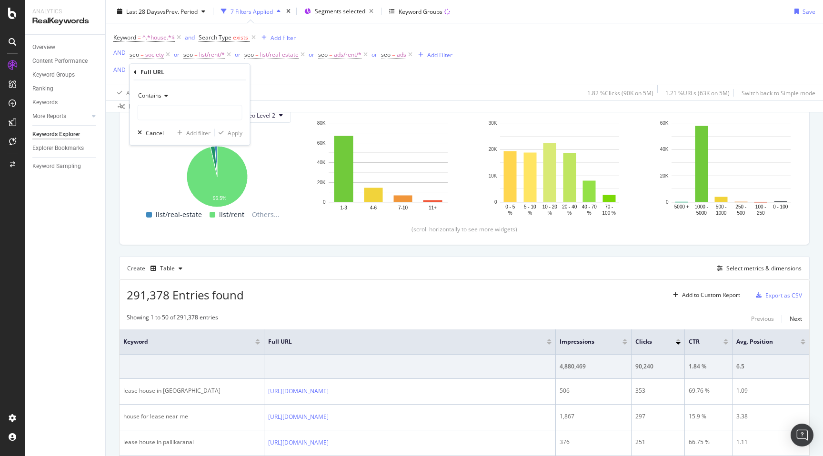
click at [154, 96] on span "Contains" at bounding box center [149, 95] width 23 height 8
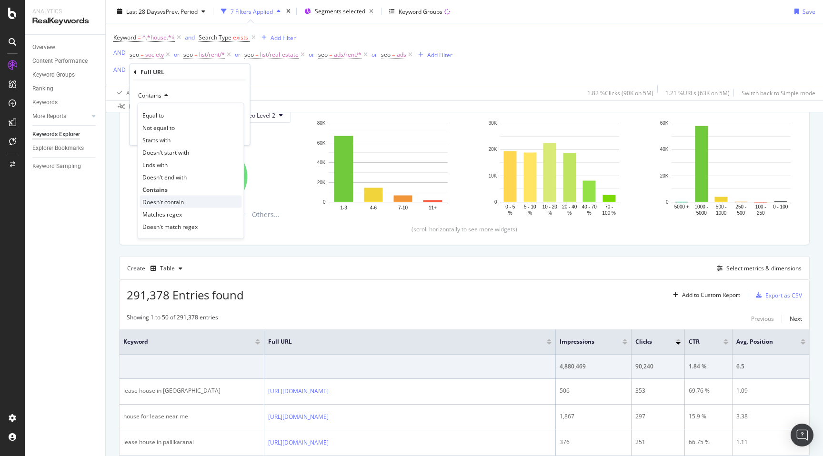
click at [168, 202] on span "Doesn't contain" at bounding box center [162, 202] width 41 height 8
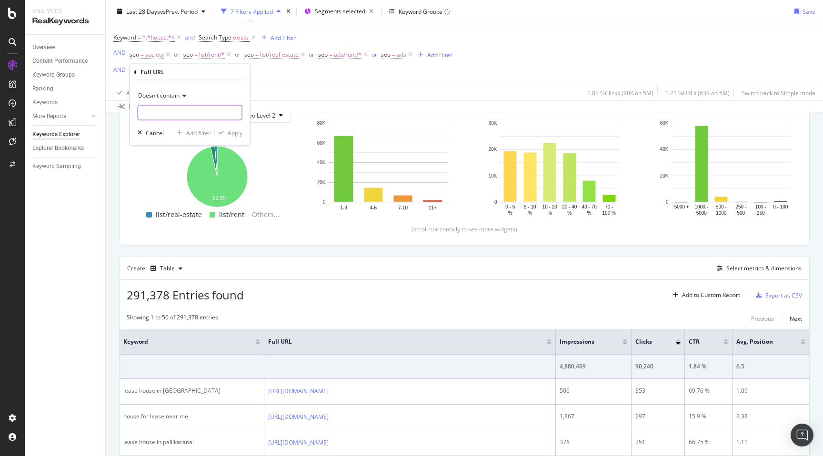
click at [163, 114] on input "text" at bounding box center [190, 112] width 104 height 15
type input "lease"
click at [233, 134] on div "Apply" at bounding box center [235, 133] width 15 height 8
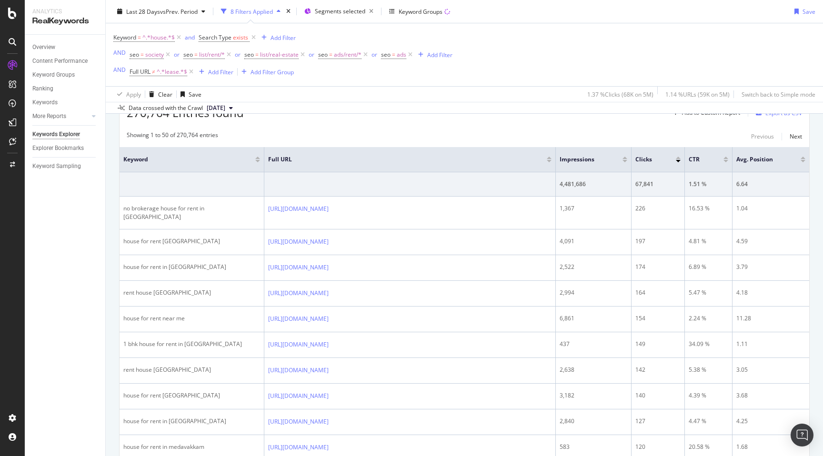
scroll to position [14, 0]
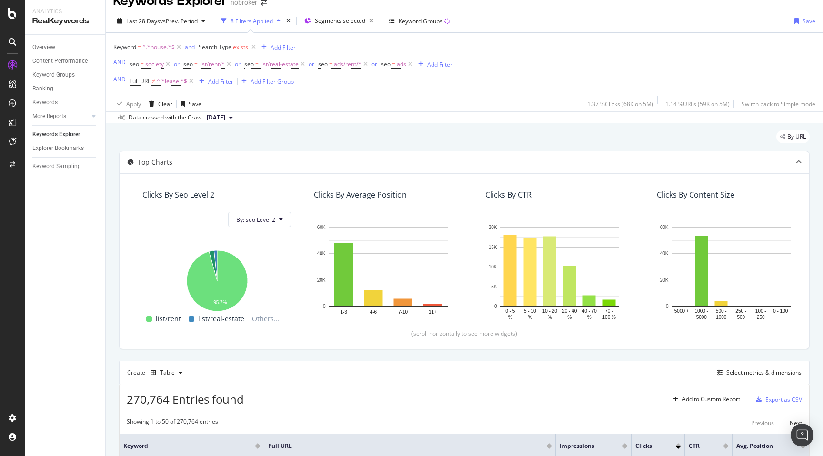
click at [626, 136] on div "By URL" at bounding box center [464, 140] width 690 height 21
click at [781, 395] on div "Export as CSV" at bounding box center [777, 399] width 50 height 14
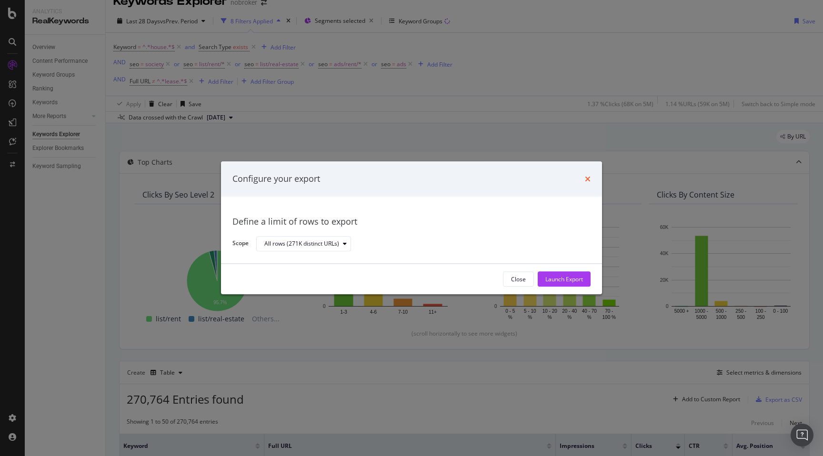
click at [588, 179] on icon "times" at bounding box center [588, 179] width 6 height 8
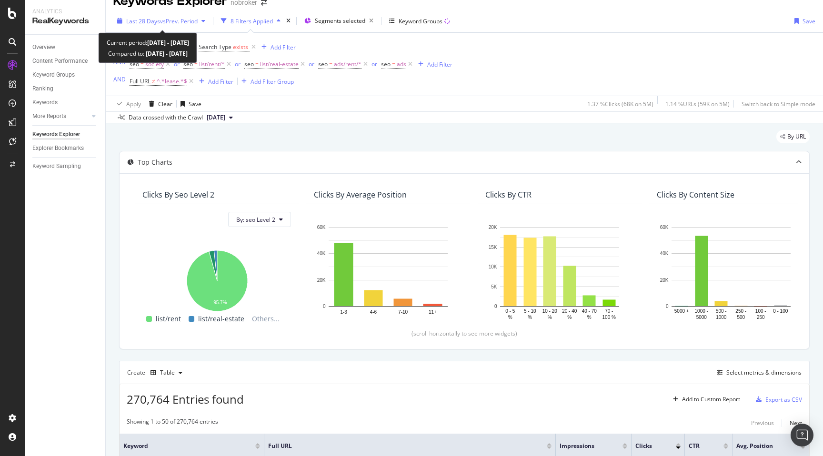
click at [167, 20] on span "vs Prev. Period" at bounding box center [179, 21] width 38 height 8
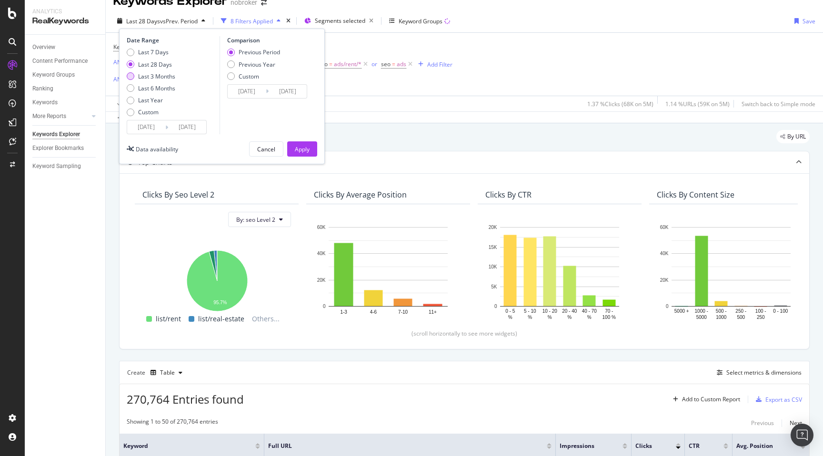
click at [152, 77] on div "Last 3 Months" at bounding box center [156, 76] width 37 height 8
type input "2025/05/27"
type input "2025/02/24"
type input "2025/05/26"
click at [168, 88] on div "Last 6 Months" at bounding box center [156, 88] width 37 height 8
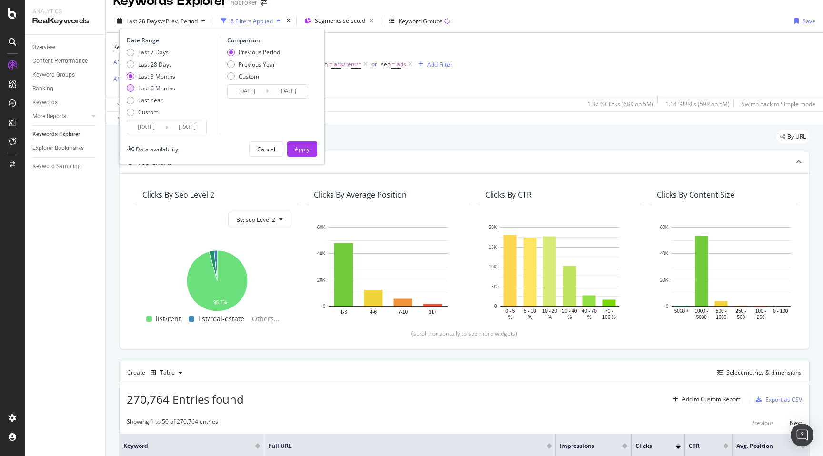
type input "2025/02/27"
type input "2024/08/30"
type input "2025/02/26"
click at [300, 149] on div "Apply" at bounding box center [302, 149] width 15 height 8
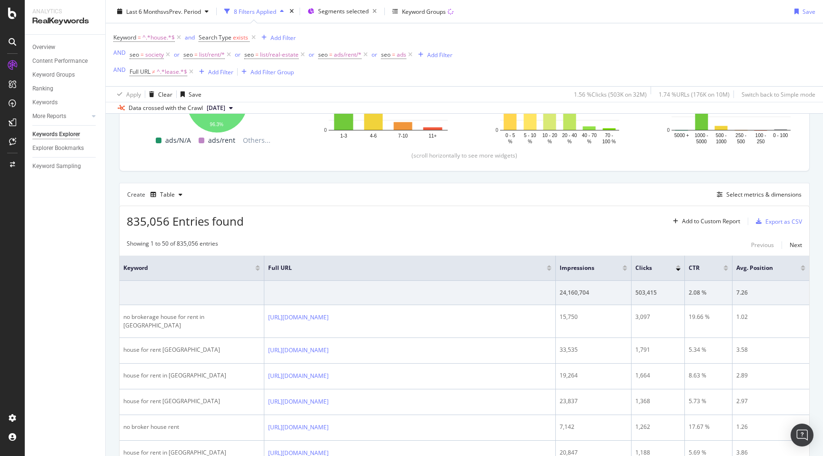
scroll to position [196, 0]
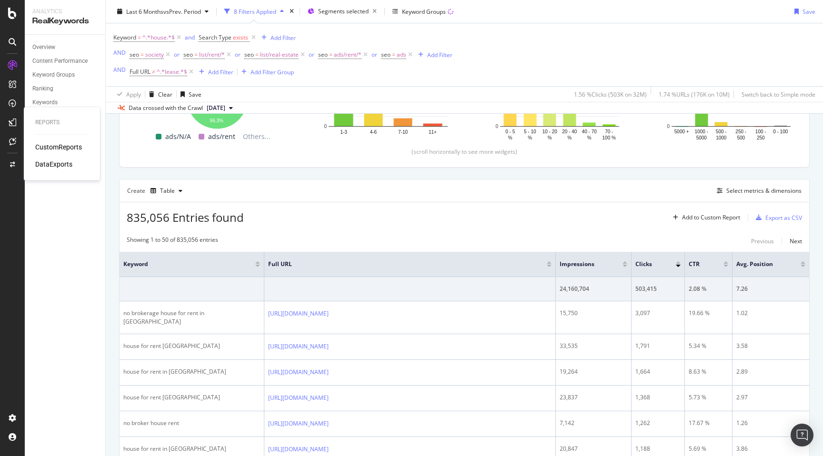
click at [50, 165] on div "DataExports" at bounding box center [53, 165] width 37 height 10
click at [778, 217] on div "Export as CSV" at bounding box center [783, 218] width 37 height 8
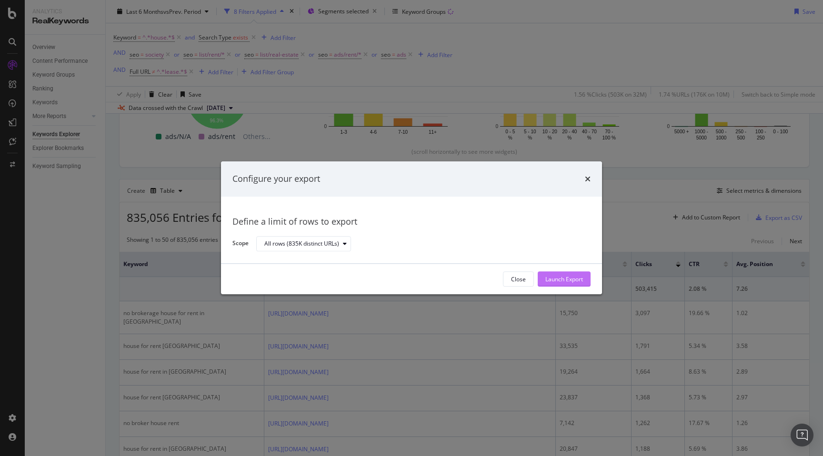
click at [561, 281] on div "Launch Export" at bounding box center [564, 279] width 38 height 8
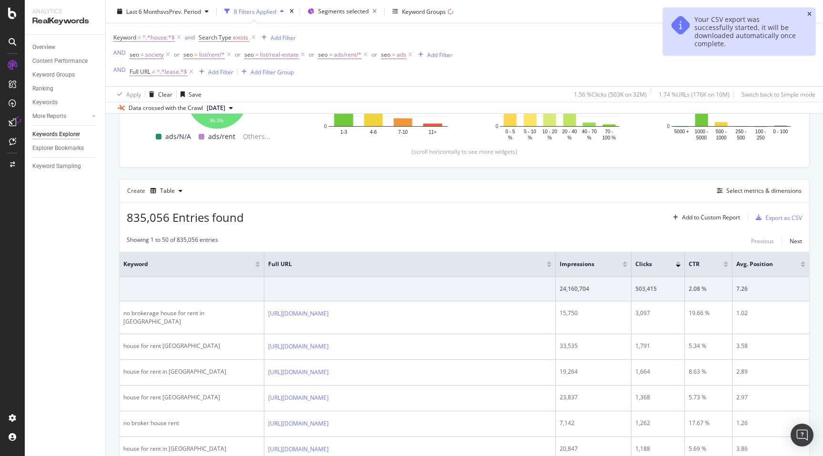
click at [811, 15] on icon "close toast" at bounding box center [809, 14] width 4 height 6
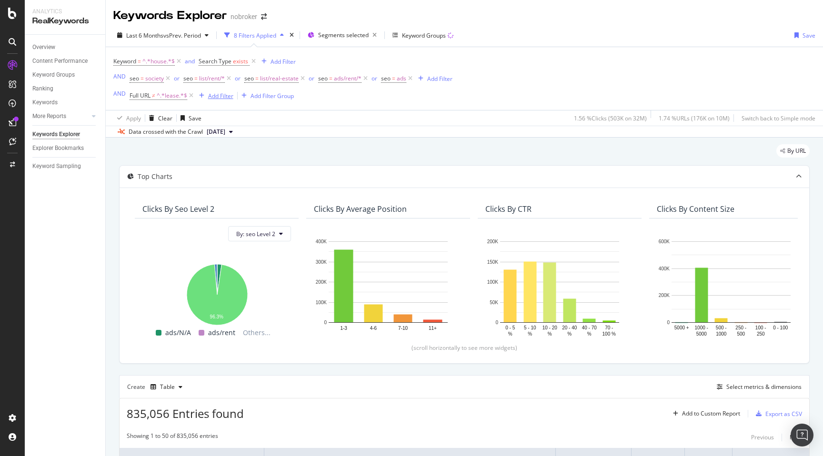
click at [220, 92] on div "Add Filter" at bounding box center [220, 96] width 25 height 8
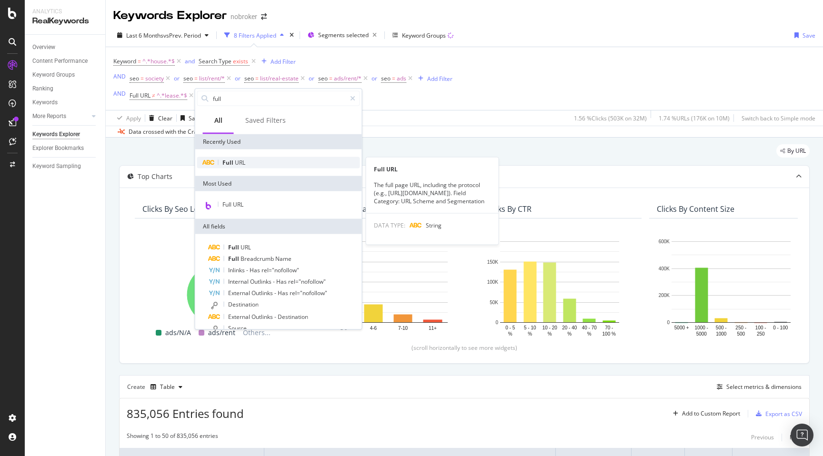
click at [240, 160] on span "URL" at bounding box center [240, 163] width 10 height 8
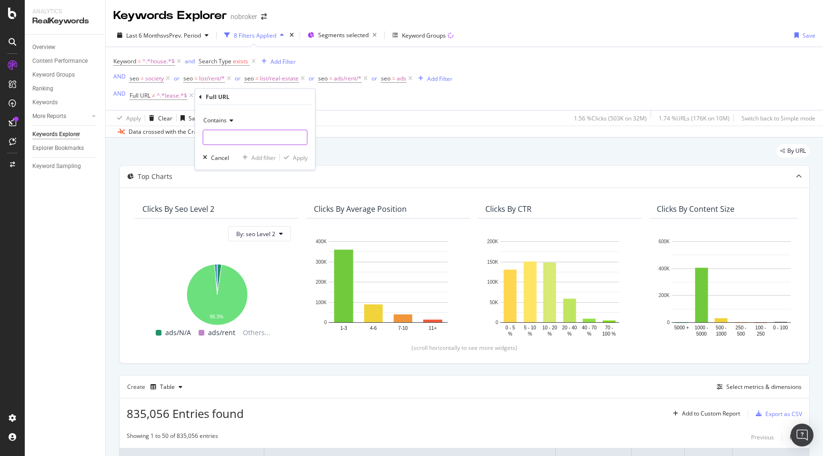
click at [224, 140] on input "text" at bounding box center [255, 137] width 104 height 15
type input "bangalore"
click at [298, 158] on div "Apply" at bounding box center [300, 157] width 15 height 8
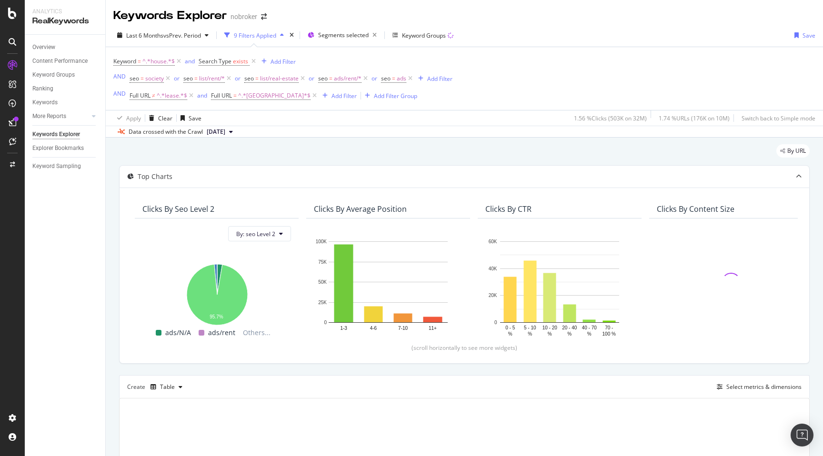
click at [529, 162] on div "By URL" at bounding box center [464, 154] width 690 height 21
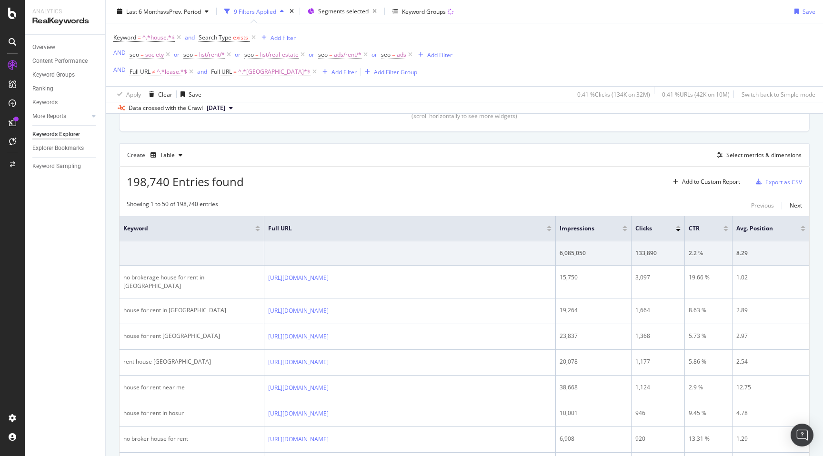
scroll to position [248, 0]
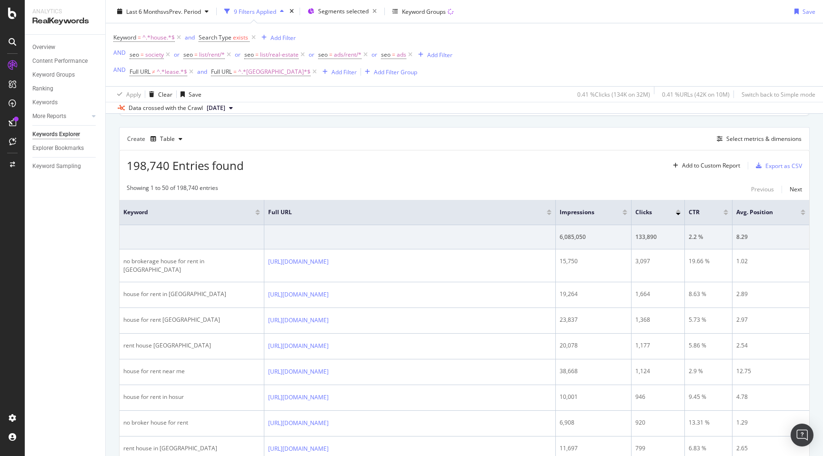
click at [789, 168] on div "Export as CSV" at bounding box center [783, 166] width 37 height 8
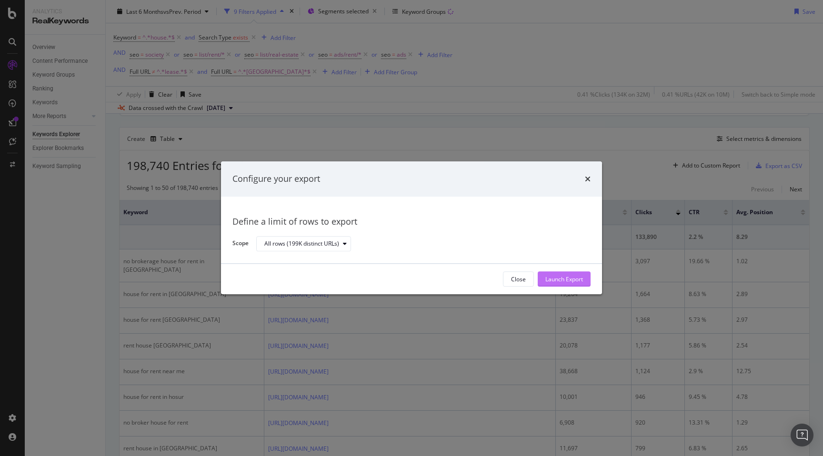
click at [560, 279] on div "Launch Export" at bounding box center [564, 279] width 38 height 8
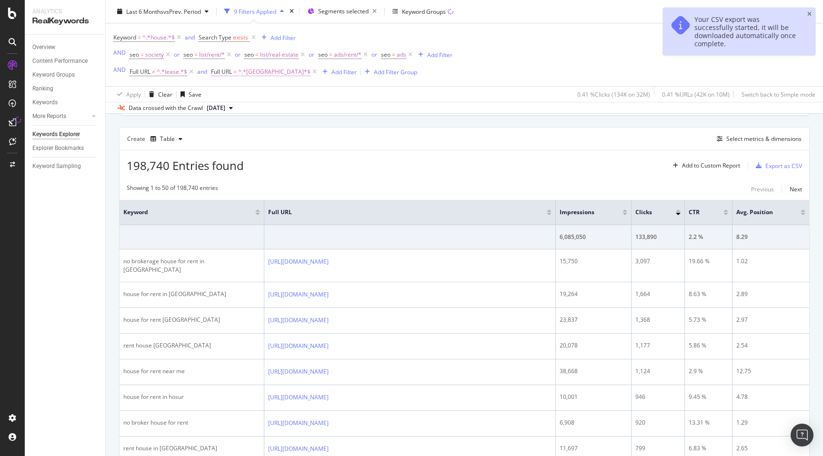
click at [256, 73] on span "^.*bangalore.*$" at bounding box center [274, 71] width 72 height 13
click at [260, 114] on input "bangalore" at bounding box center [264, 111] width 90 height 15
type input "chennai"
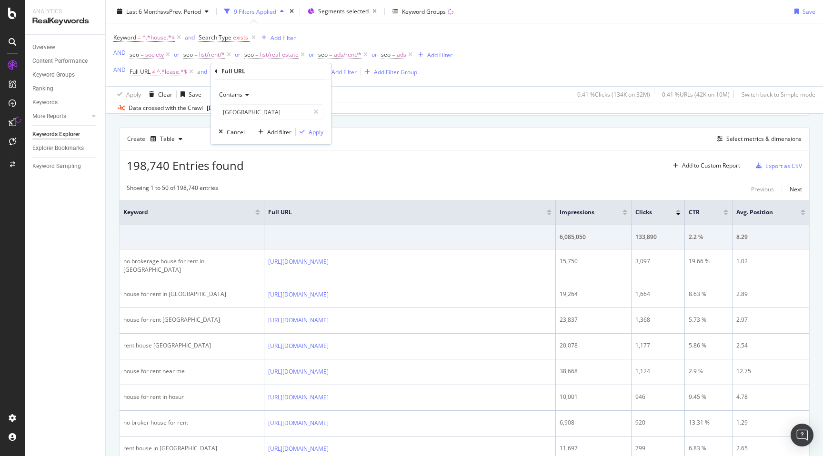
click at [320, 133] on div "Apply" at bounding box center [316, 132] width 15 height 8
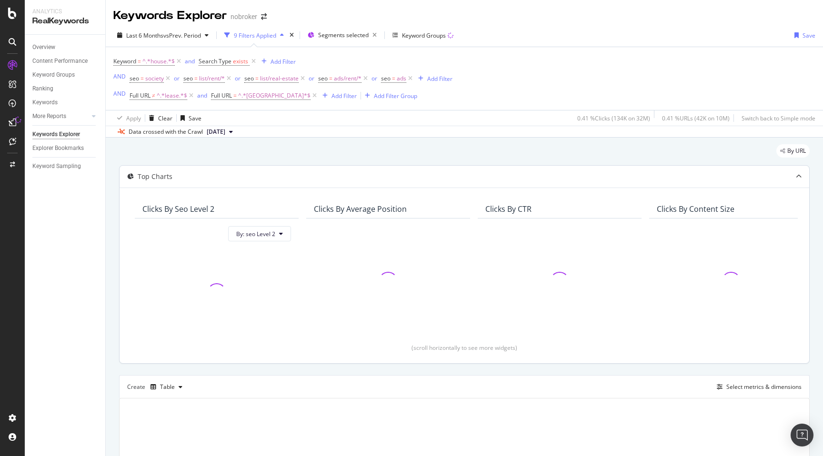
click at [560, 151] on div "By URL" at bounding box center [464, 154] width 690 height 21
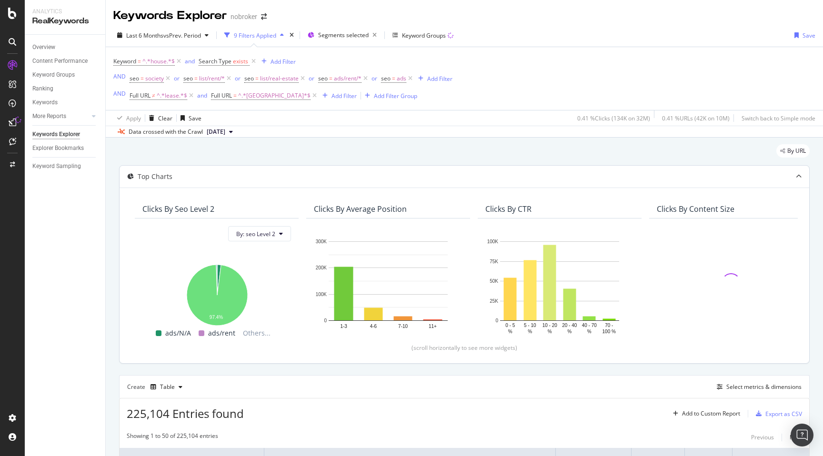
click at [516, 146] on div "By URL" at bounding box center [464, 154] width 690 height 21
click at [779, 415] on div "Export as CSV" at bounding box center [783, 414] width 37 height 8
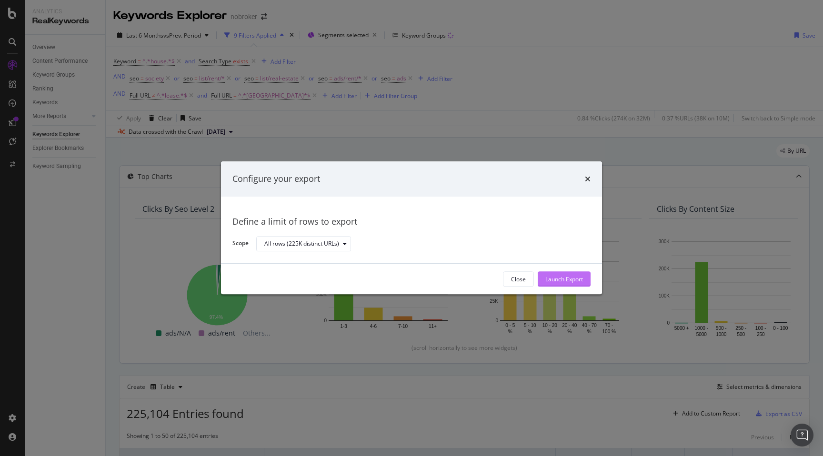
click at [567, 280] on div "Launch Export" at bounding box center [564, 279] width 38 height 8
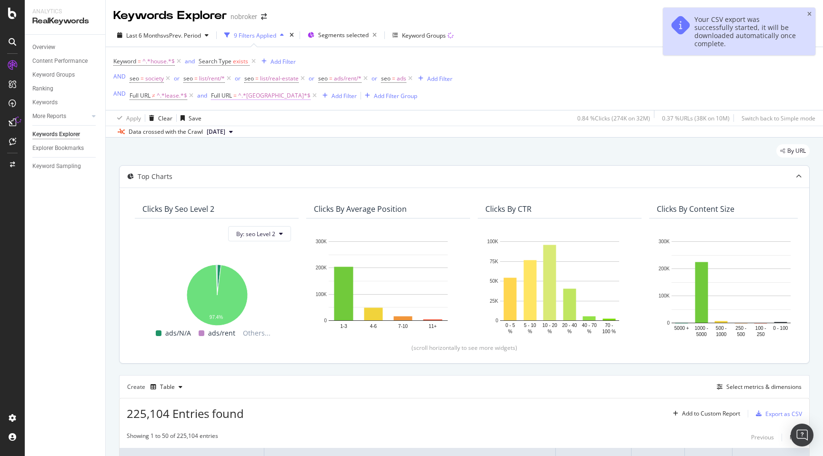
click at [256, 100] on span "^.*chennai.*$" at bounding box center [274, 95] width 72 height 13
click at [258, 136] on input "chennai" at bounding box center [264, 136] width 90 height 15
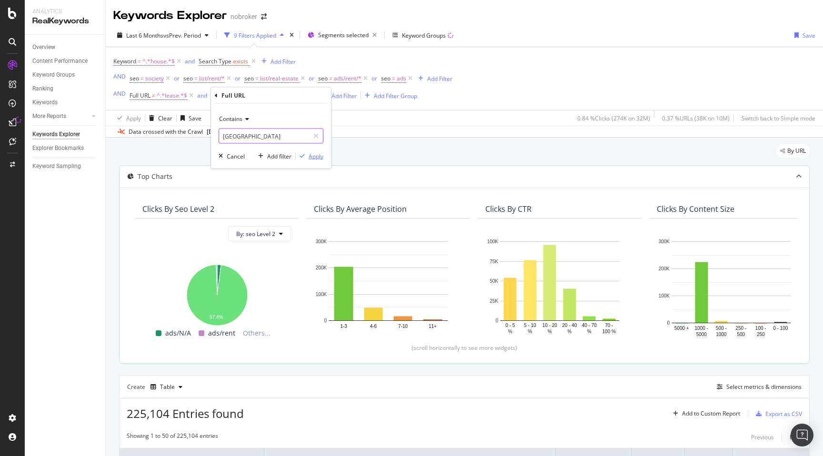
type input "hyderabad"
click at [314, 156] on div "Apply" at bounding box center [316, 156] width 15 height 8
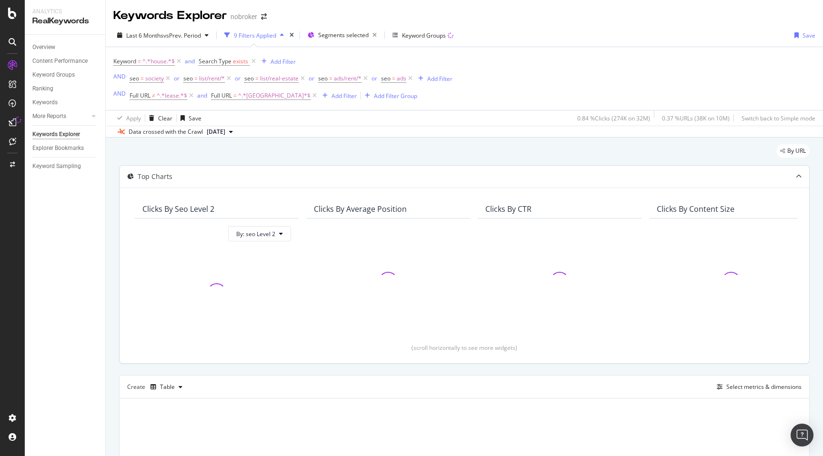
click at [442, 154] on div "By URL" at bounding box center [464, 154] width 690 height 21
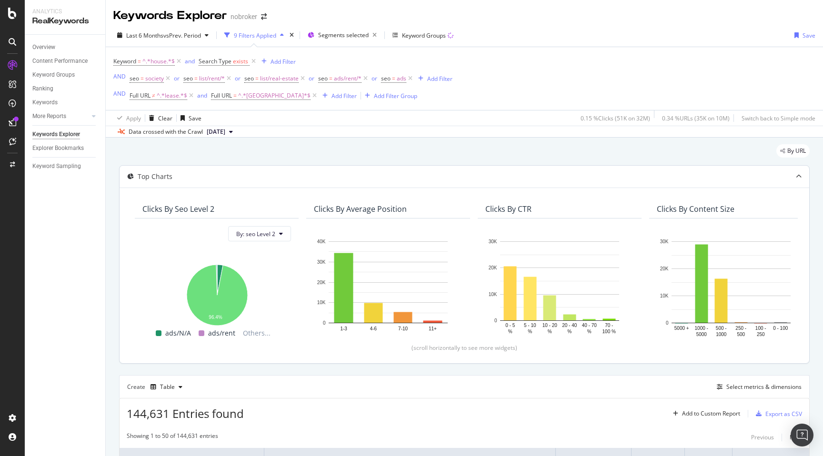
click at [564, 157] on div "By URL" at bounding box center [464, 154] width 690 height 21
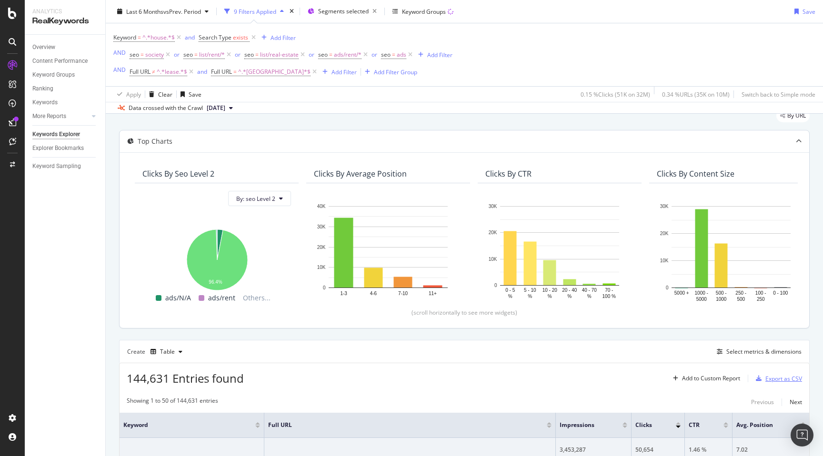
click at [782, 380] on div "Export as CSV" at bounding box center [783, 379] width 37 height 8
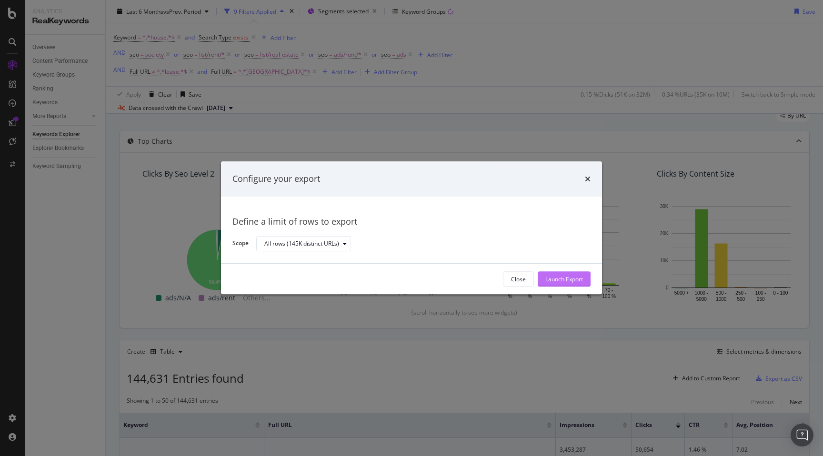
click at [545, 280] on div "Launch Export" at bounding box center [564, 279] width 38 height 8
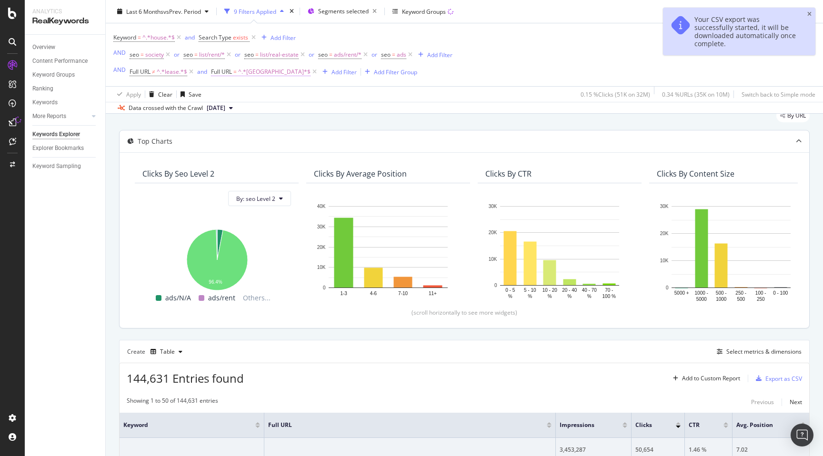
click at [263, 73] on span "^.*hyderabad.*$" at bounding box center [274, 71] width 72 height 13
click at [268, 117] on input "hyderabad" at bounding box center [264, 111] width 90 height 15
type input "pune"
click at [316, 131] on div "Apply" at bounding box center [316, 132] width 15 height 8
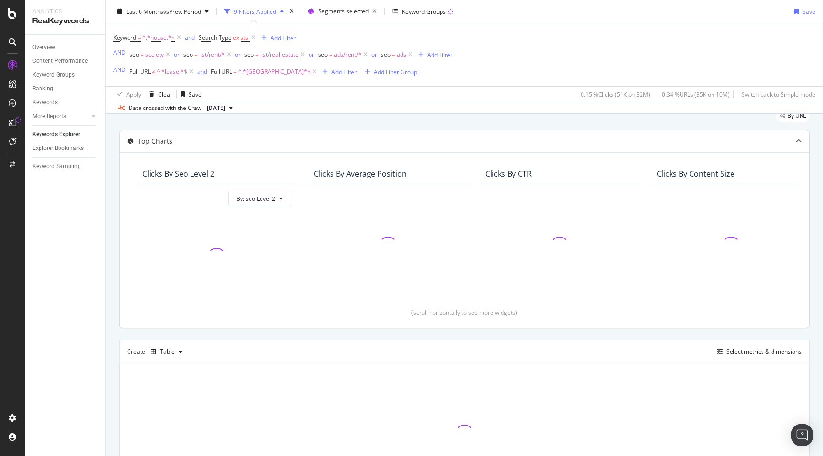
click at [423, 119] on div "By URL" at bounding box center [464, 119] width 690 height 21
click at [558, 27] on div "Keyword = ^.*house.*$ and Search Type exists Add Filter AND seo = society or se…" at bounding box center [464, 54] width 702 height 63
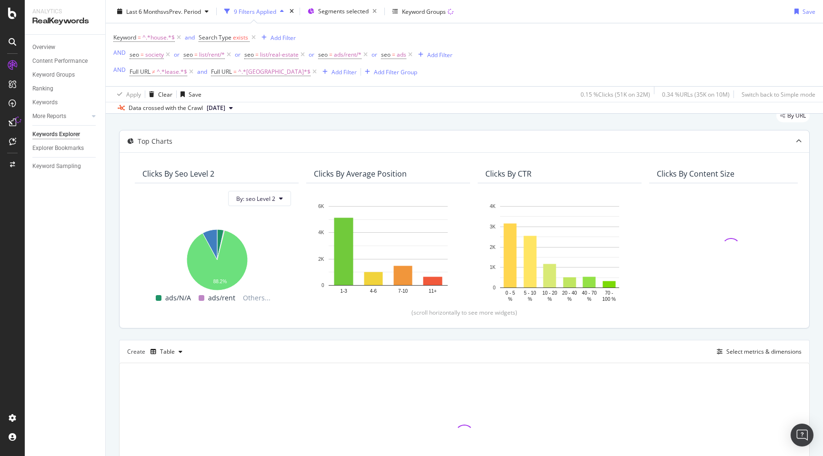
click at [499, 121] on div "By URL" at bounding box center [464, 119] width 690 height 21
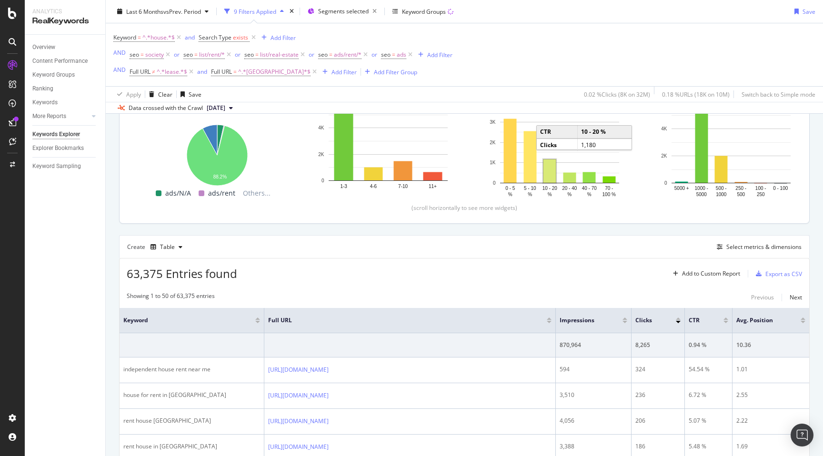
scroll to position [142, 0]
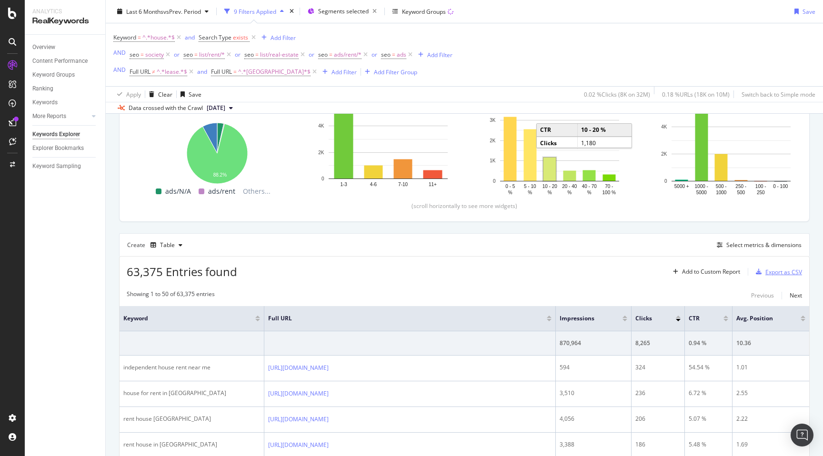
click at [789, 273] on div "Export as CSV" at bounding box center [783, 272] width 37 height 8
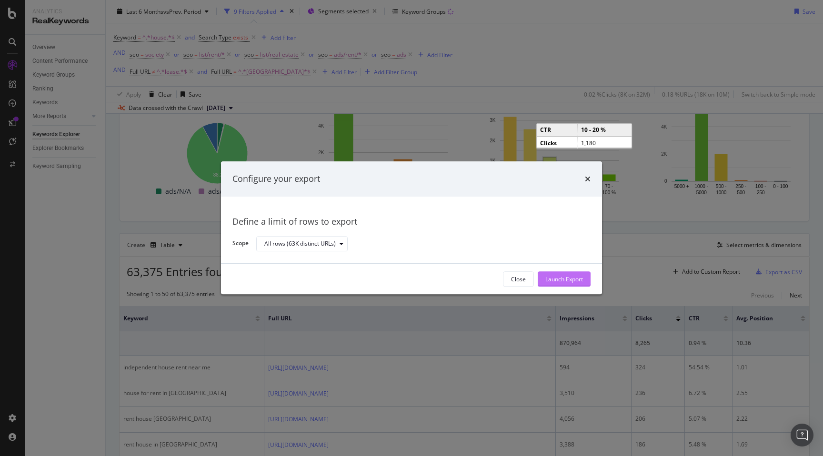
click at [567, 280] on div "Launch Export" at bounding box center [564, 279] width 38 height 8
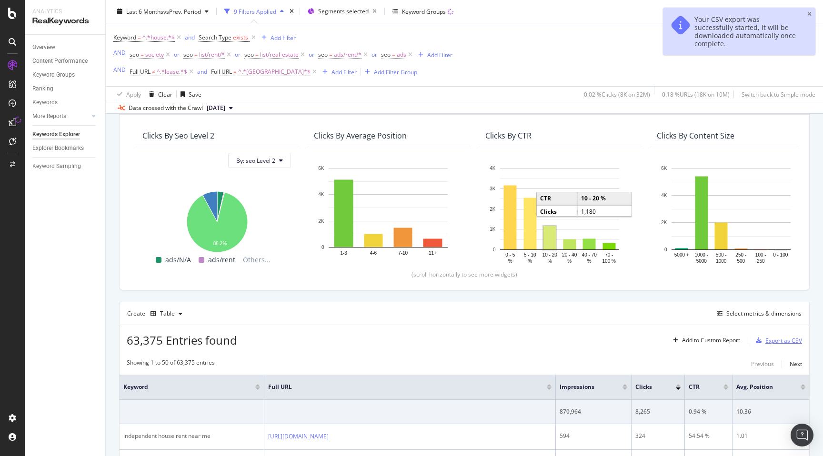
scroll to position [0, 0]
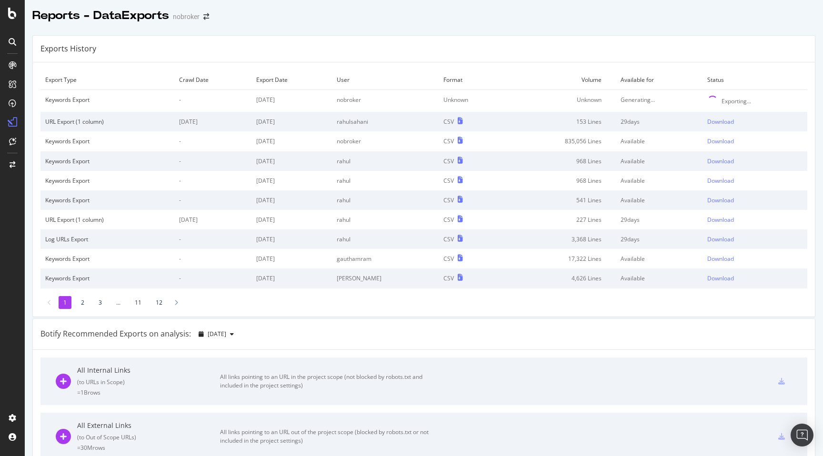
click at [634, 50] on div "Exports History" at bounding box center [424, 49] width 782 height 27
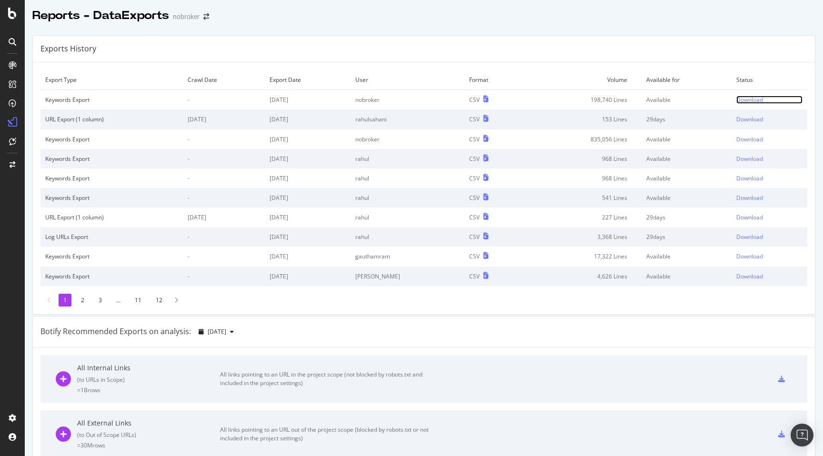
click at [747, 101] on div "Download" at bounding box center [749, 100] width 27 height 8
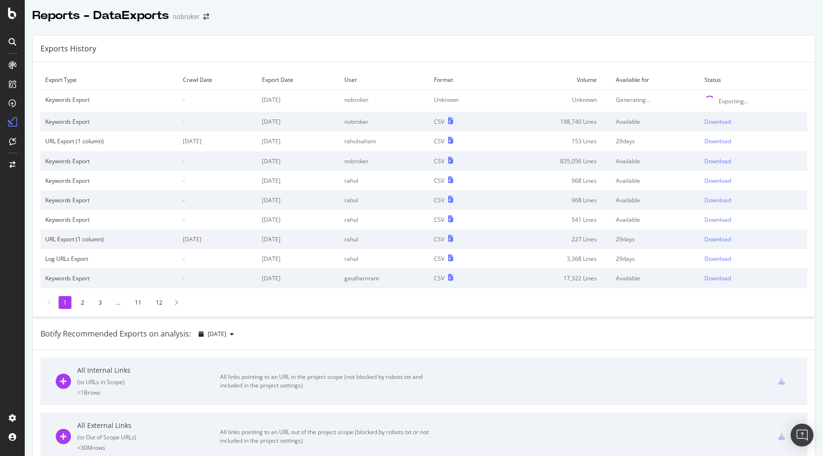
click at [647, 21] on div "Reports - DataExports nobroker" at bounding box center [424, 12] width 798 height 24
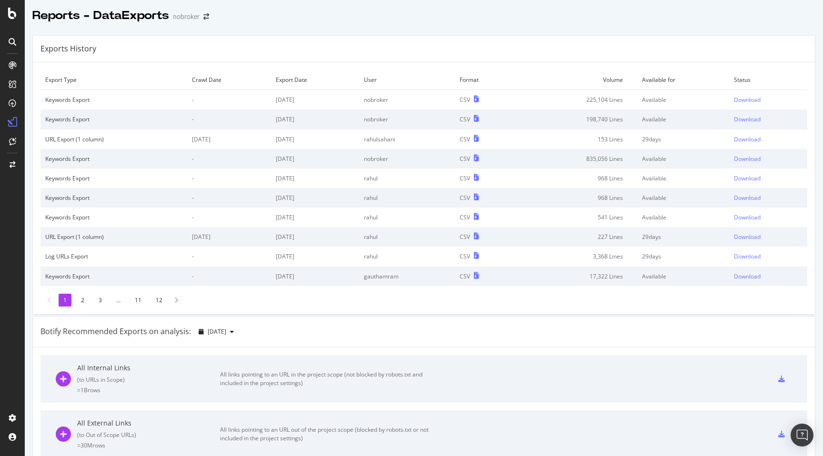
click at [610, 37] on div "Exports History" at bounding box center [424, 49] width 782 height 27
click at [745, 100] on div "Download" at bounding box center [746, 100] width 27 height 8
click at [516, 26] on div at bounding box center [424, 26] width 798 height 4
click at [543, 51] on div "Exports History" at bounding box center [424, 49] width 782 height 27
